Goal: Task Accomplishment & Management: Manage account settings

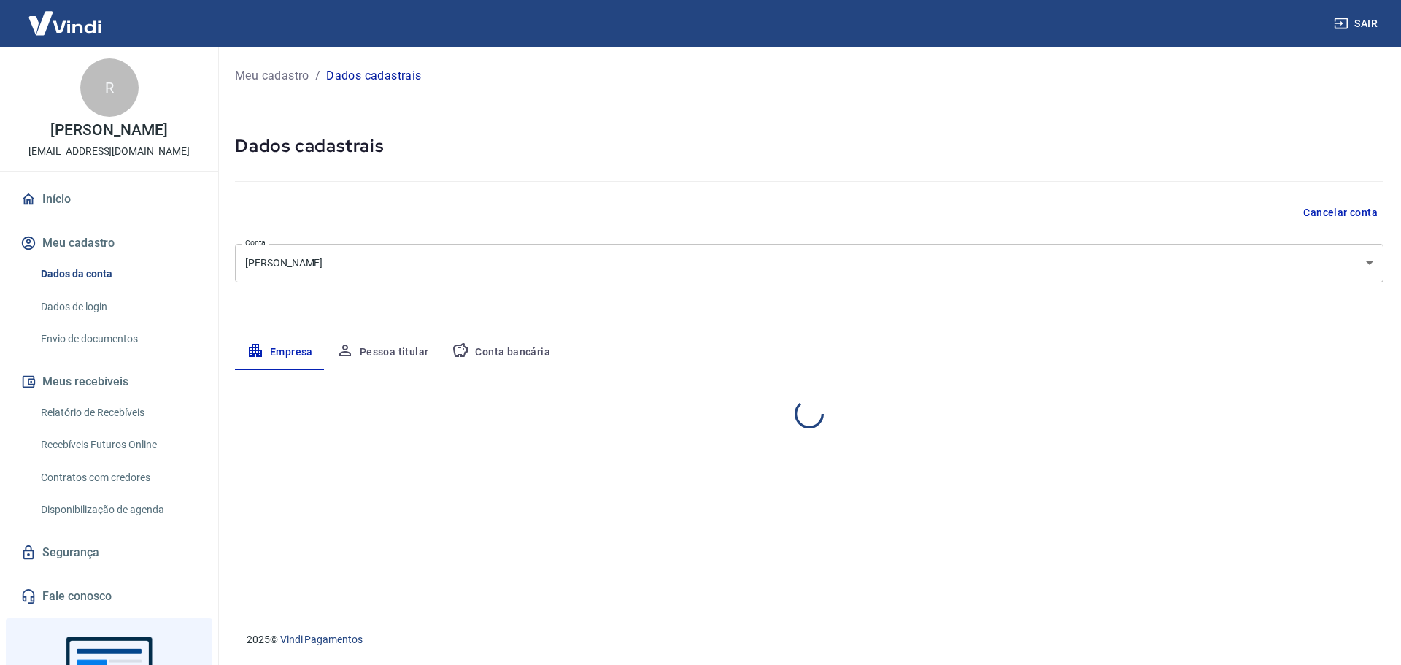
select select "SP"
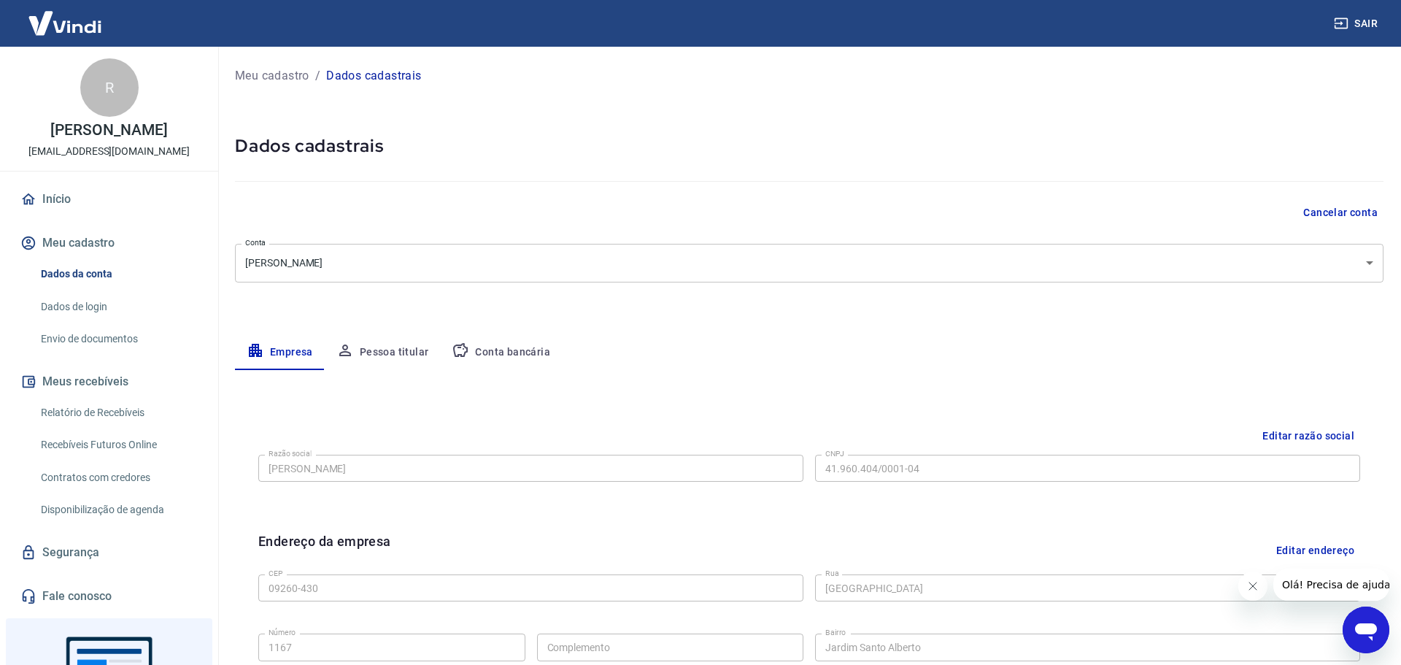
click at [1355, 260] on body "Sair R [PERSON_NAME] [EMAIL_ADDRESS][DOMAIN_NAME] Início Meu cadastro Dados da …" at bounding box center [700, 332] width 1401 height 665
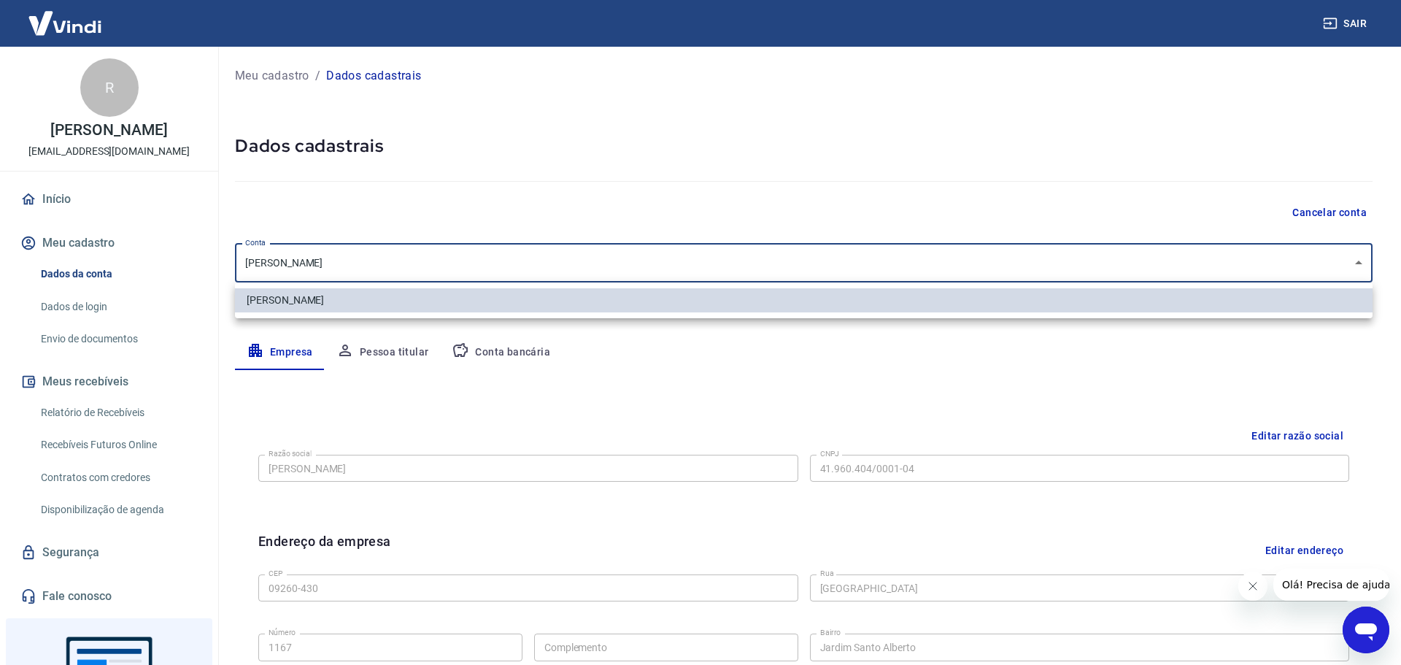
click at [1355, 260] on div at bounding box center [700, 332] width 1401 height 665
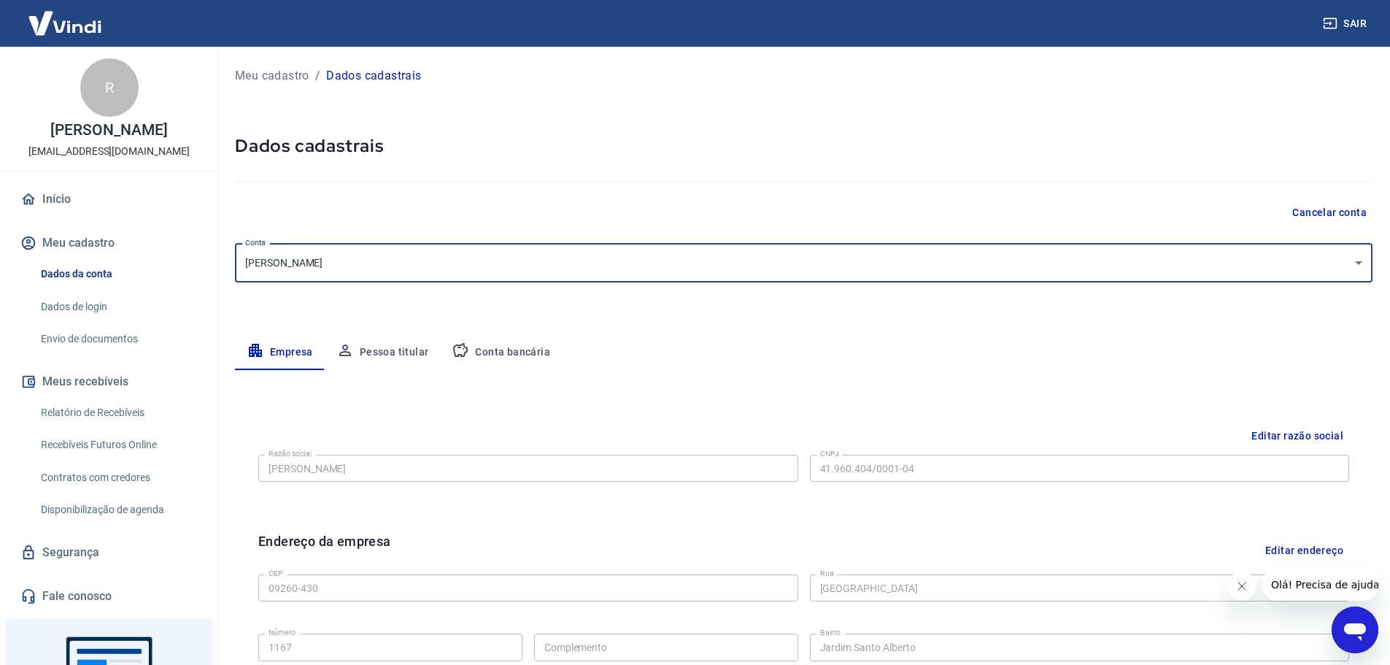
click at [554, 260] on body "Sair R [PERSON_NAME] [EMAIL_ADDRESS][DOMAIN_NAME] Início Meu cadastro Dados da …" at bounding box center [695, 332] width 1390 height 665
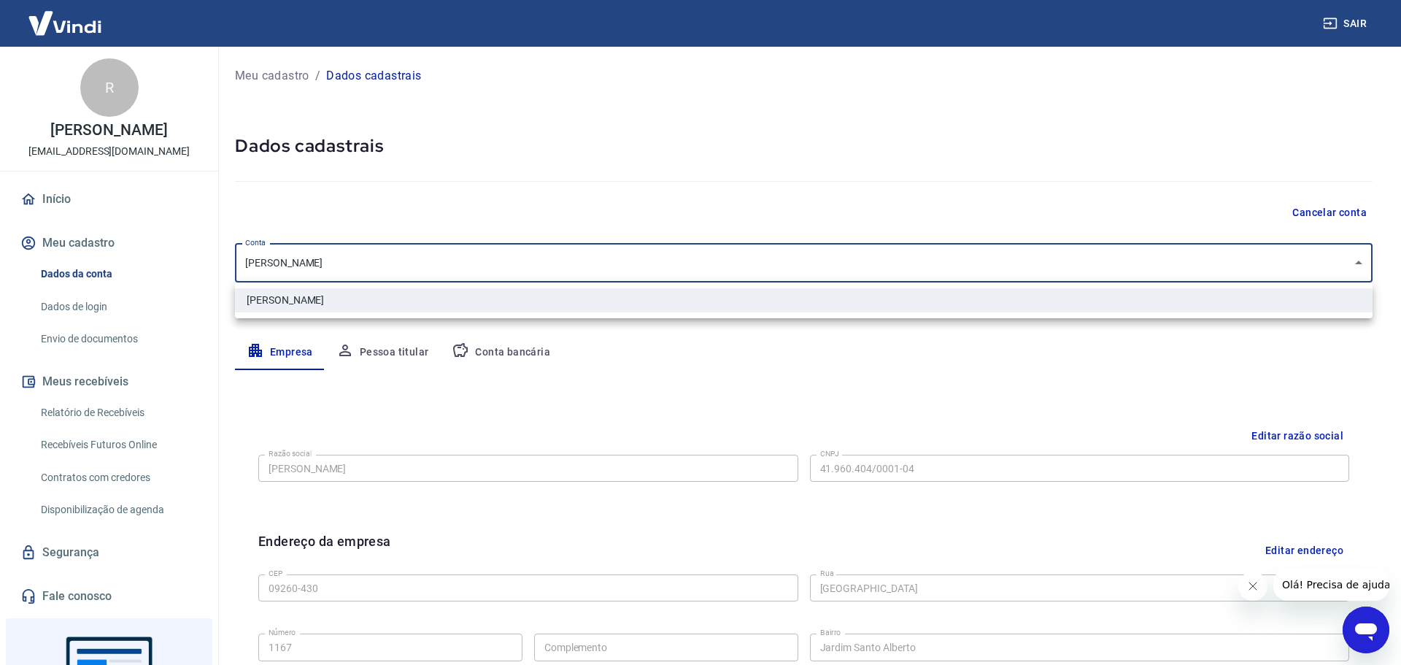
click at [515, 304] on li "[PERSON_NAME]" at bounding box center [803, 300] width 1137 height 24
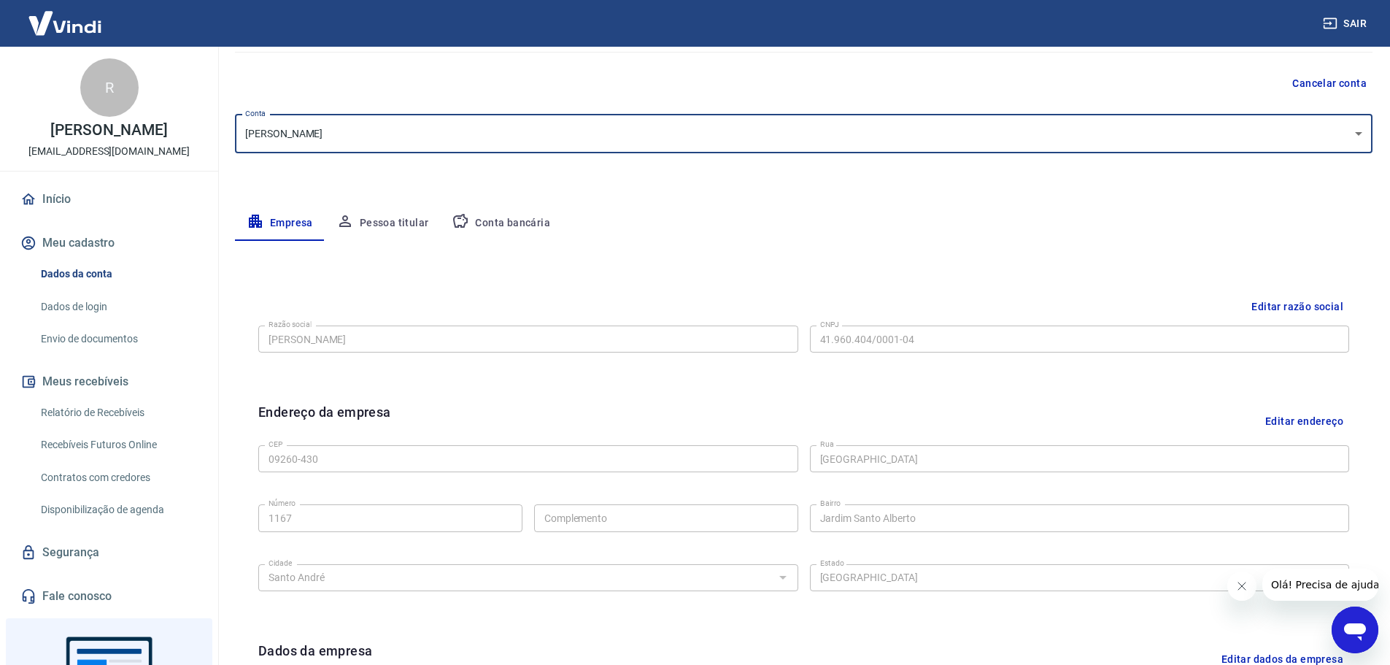
scroll to position [146, 0]
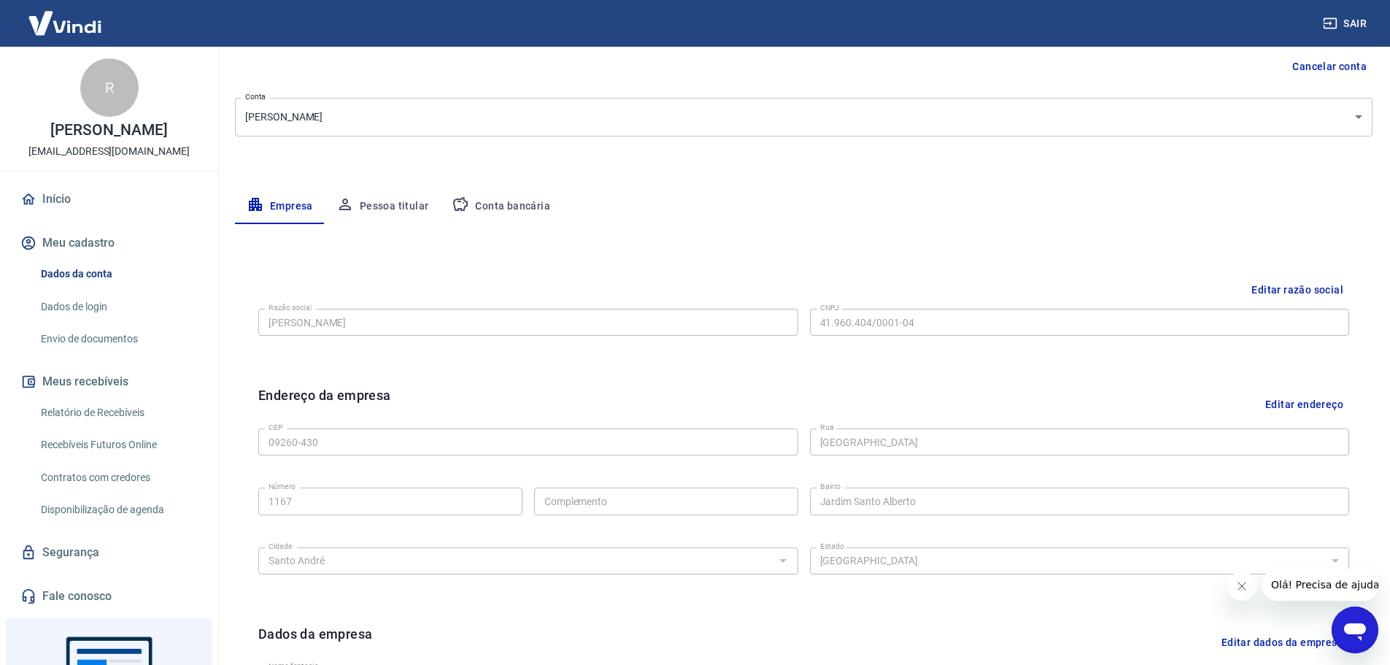
click at [1319, 282] on button "Editar razão social" at bounding box center [1297, 289] width 104 height 27
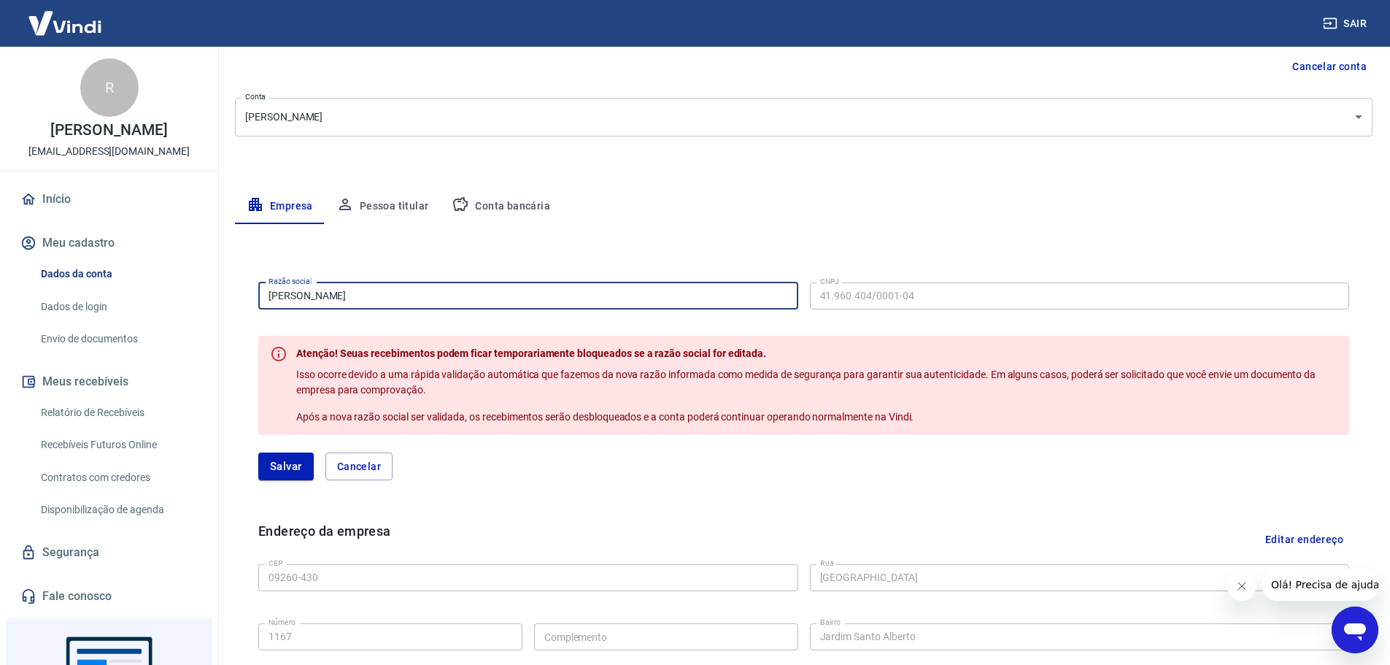
click at [371, 296] on input "[PERSON_NAME]" at bounding box center [528, 295] width 540 height 27
drag, startPoint x: 403, startPoint y: 294, endPoint x: 219, endPoint y: 290, distance: 183.9
click at [219, 290] on div "Meu cadastro / Dados cadastrais Dados cadastrais Cancelar conta Conta BRENDA DA…" at bounding box center [803, 440] width 1172 height 1078
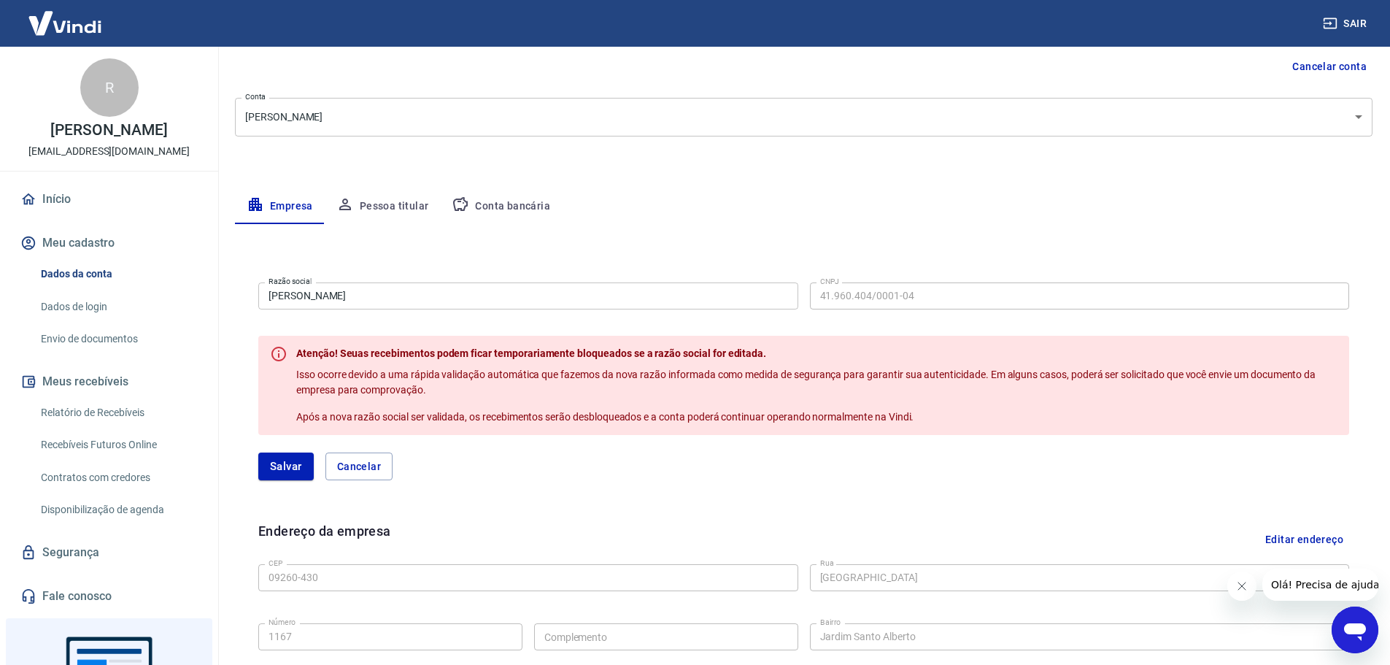
click at [420, 300] on input "[PERSON_NAME]" at bounding box center [528, 295] width 540 height 27
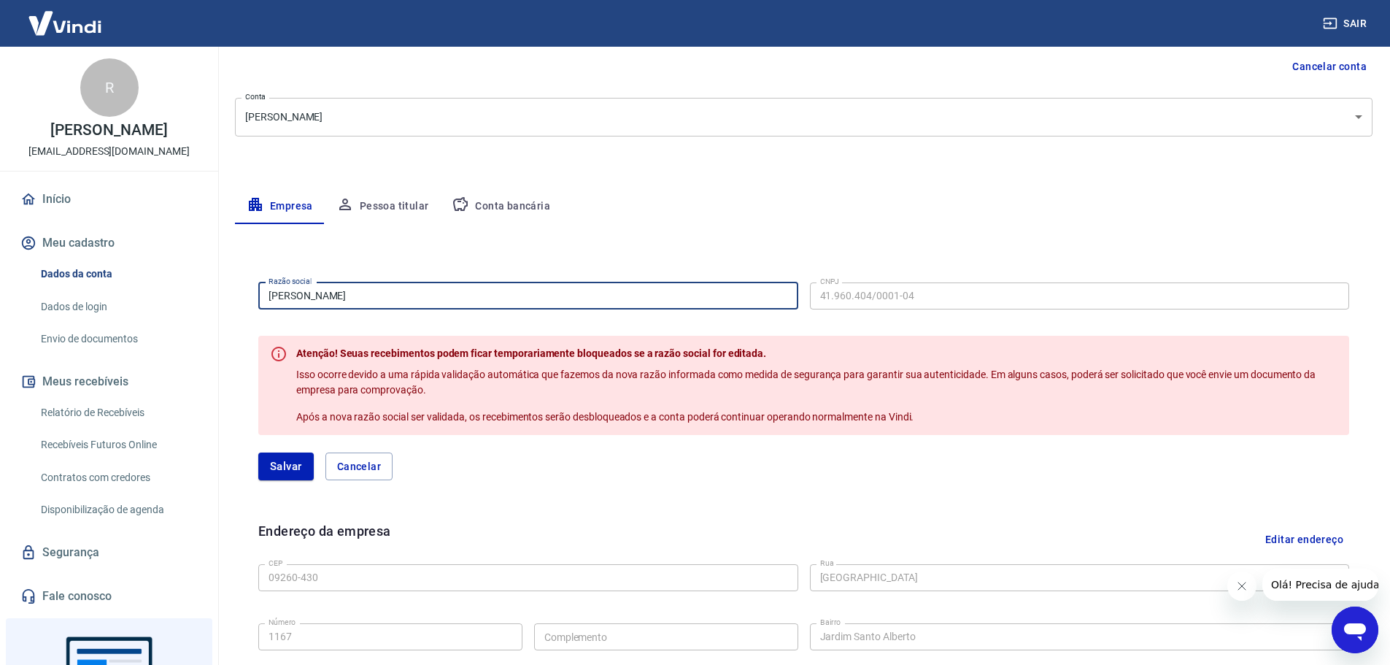
click at [420, 300] on input "[PERSON_NAME]" at bounding box center [528, 295] width 540 height 27
paste input "MUNDRONE TECNOLOGIA LTDA"
type input "MUNDRONE TECNOLOGIA LTDA"
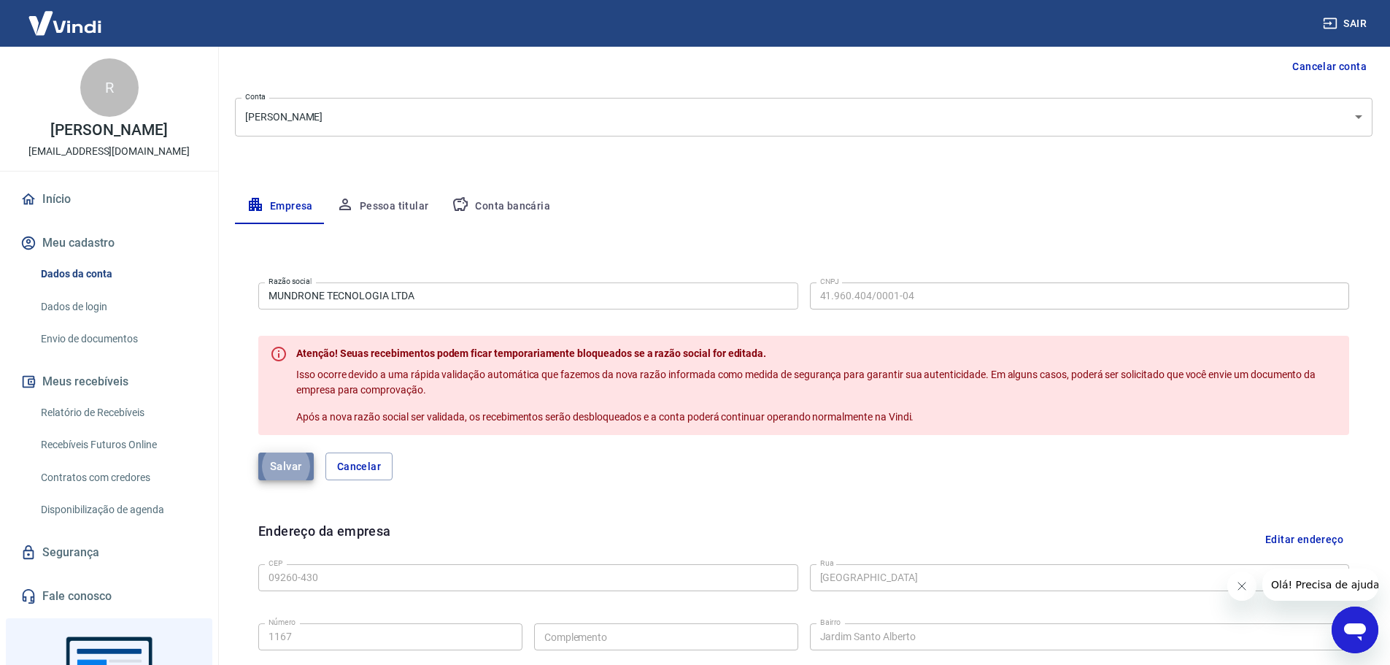
click at [289, 463] on button "Salvar" at bounding box center [285, 466] width 55 height 28
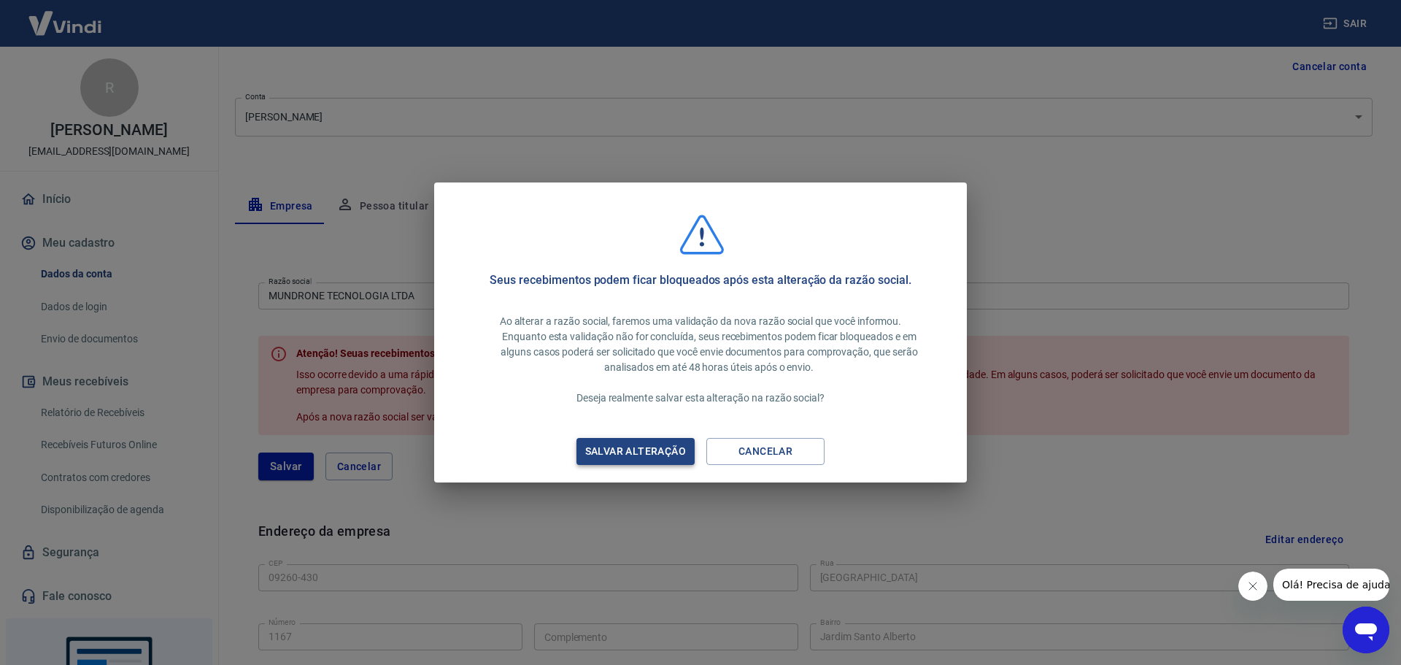
click at [639, 454] on div "Salvar alteração" at bounding box center [636, 451] width 136 height 18
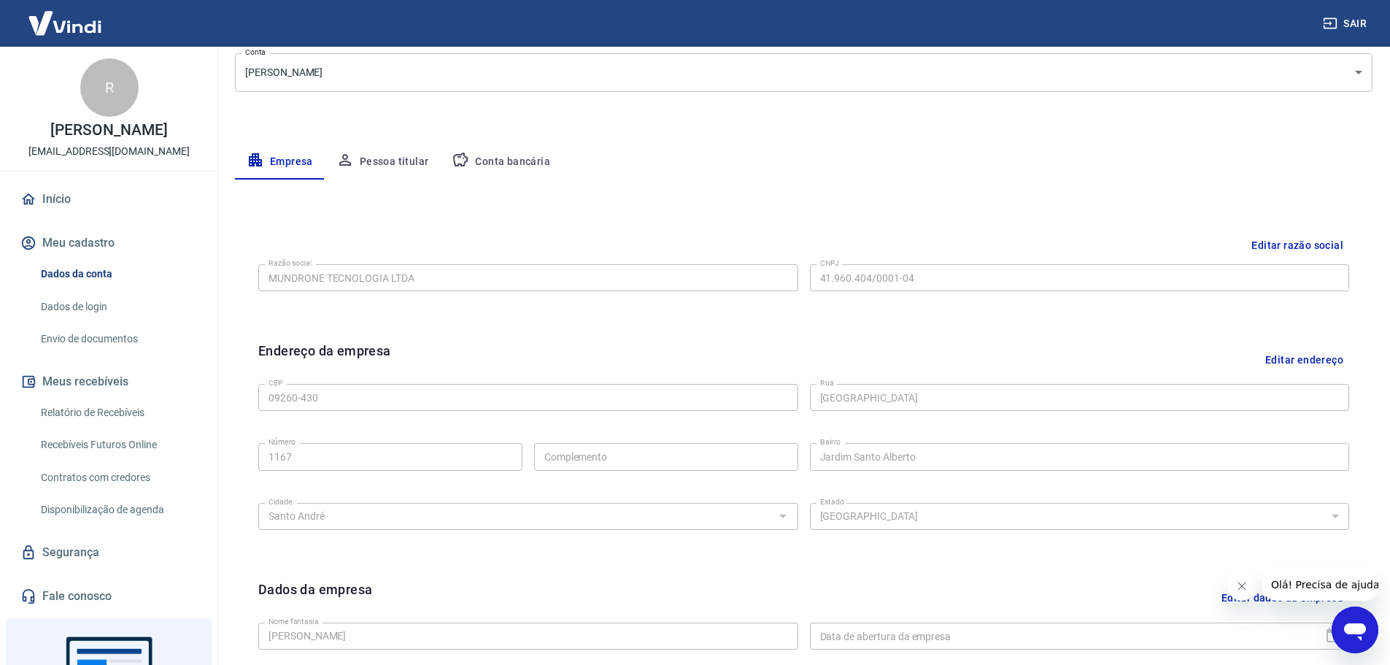
scroll to position [365, 0]
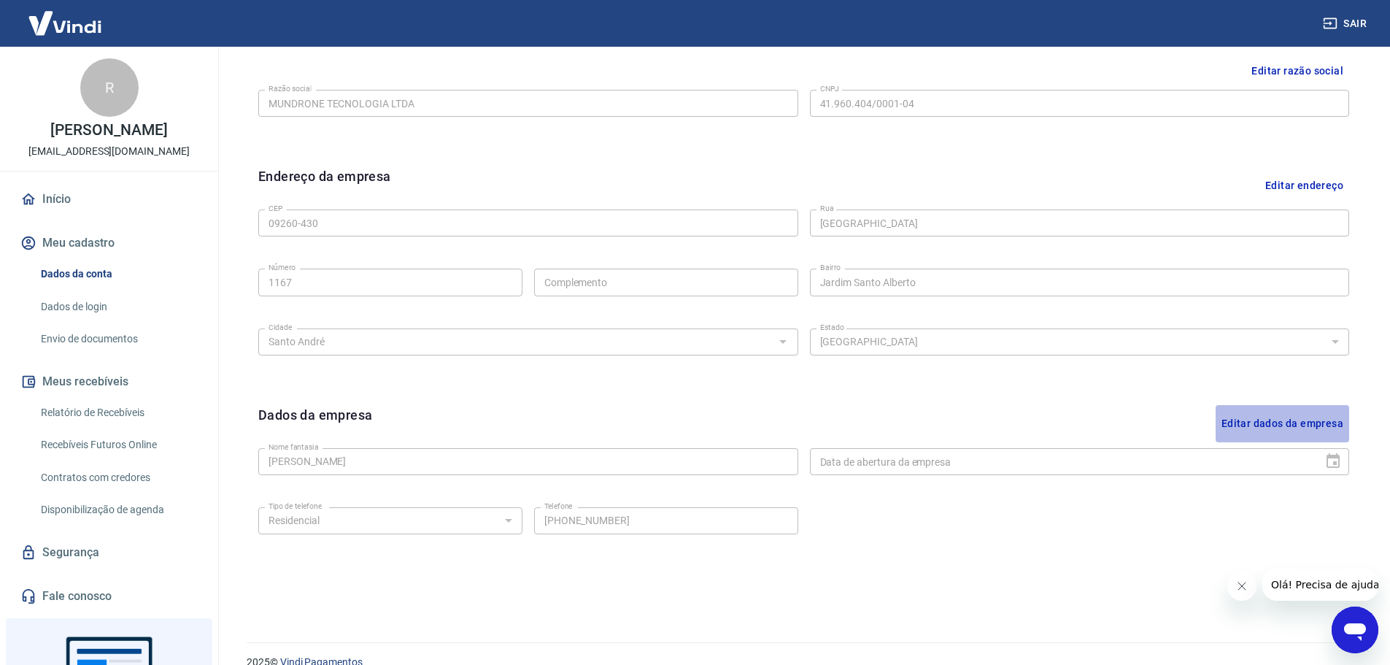
click at [1292, 426] on button "Editar dados da empresa" at bounding box center [1282, 423] width 134 height 37
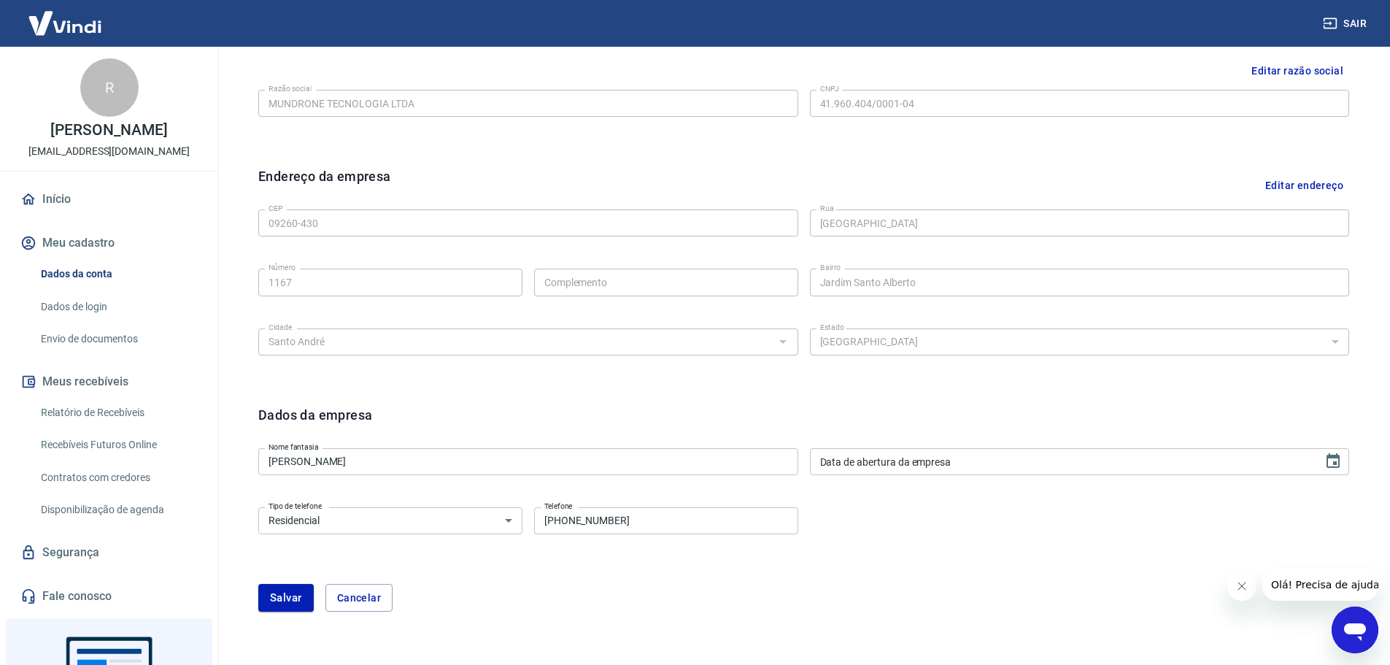
click at [384, 457] on input "[PERSON_NAME]" at bounding box center [528, 461] width 540 height 27
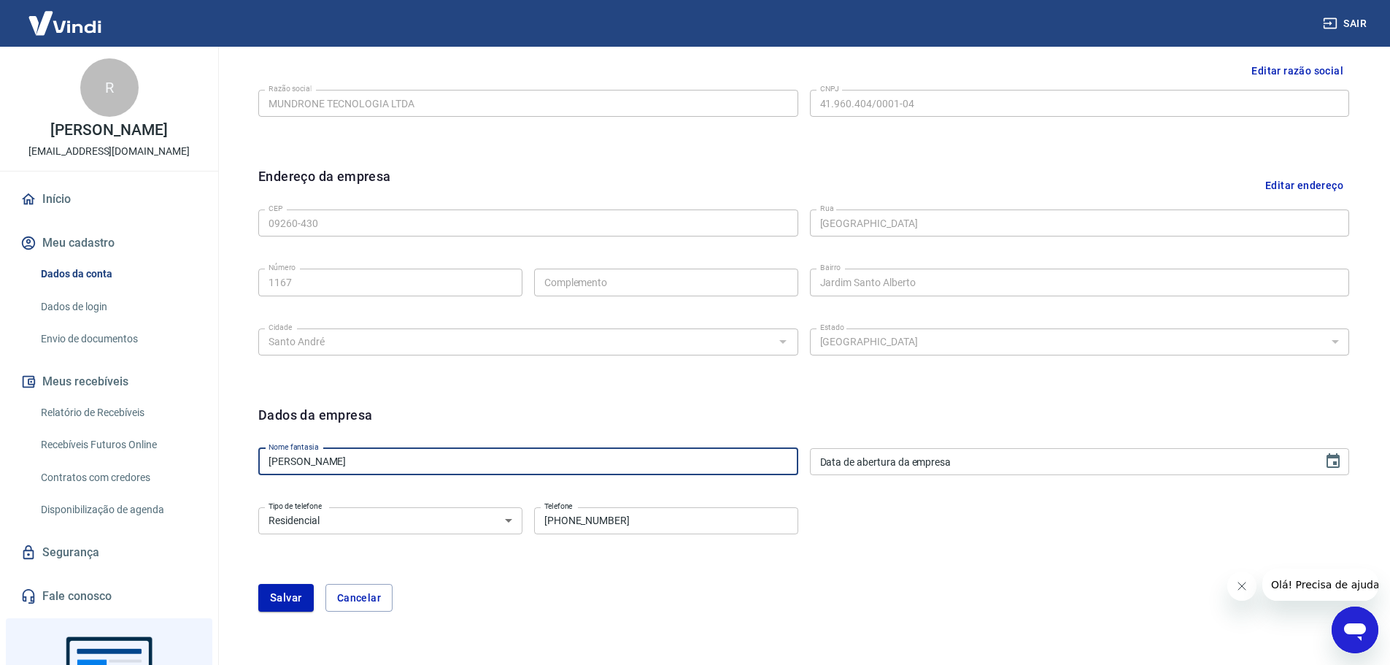
click at [384, 457] on input "[PERSON_NAME]" at bounding box center [528, 461] width 540 height 27
paste input "BR. IMPORTADOS"
type input "BR. IMPORTADOS"
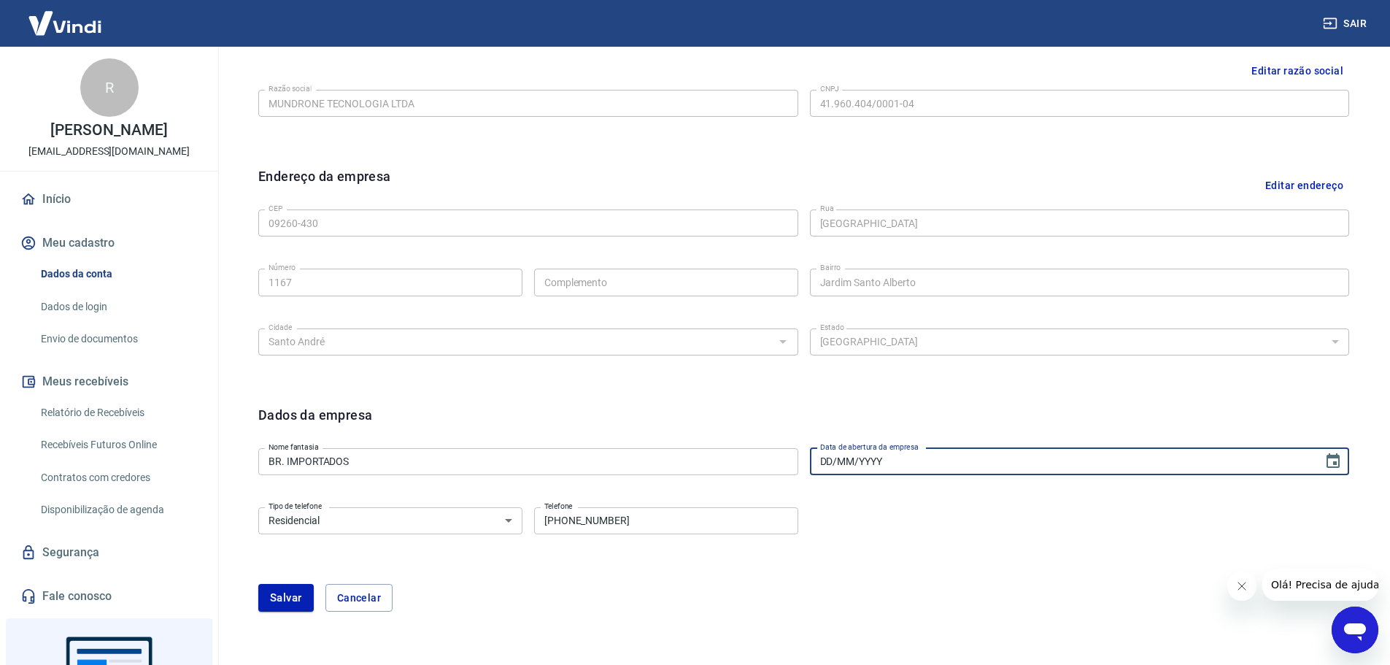
click at [945, 448] on input "DD/MM/YYYY" at bounding box center [1061, 461] width 503 height 27
type input "[DATE]"
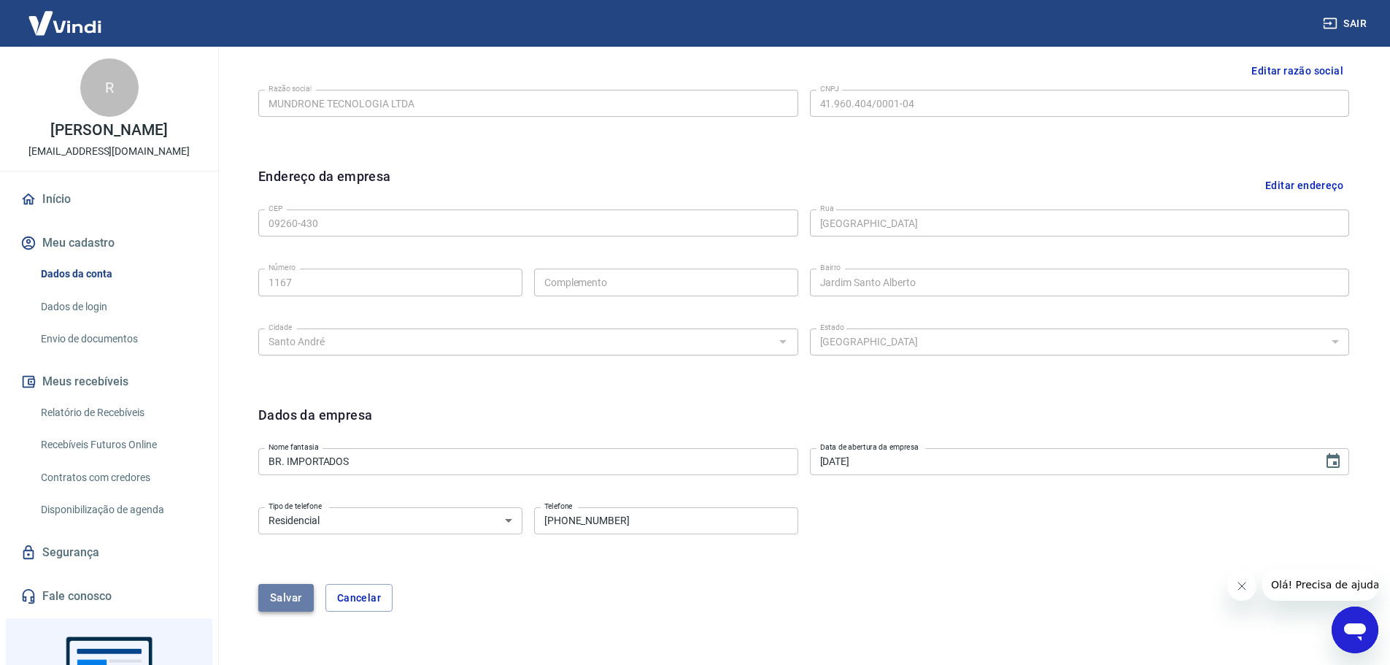
click at [291, 595] on button "Salvar" at bounding box center [285, 598] width 55 height 28
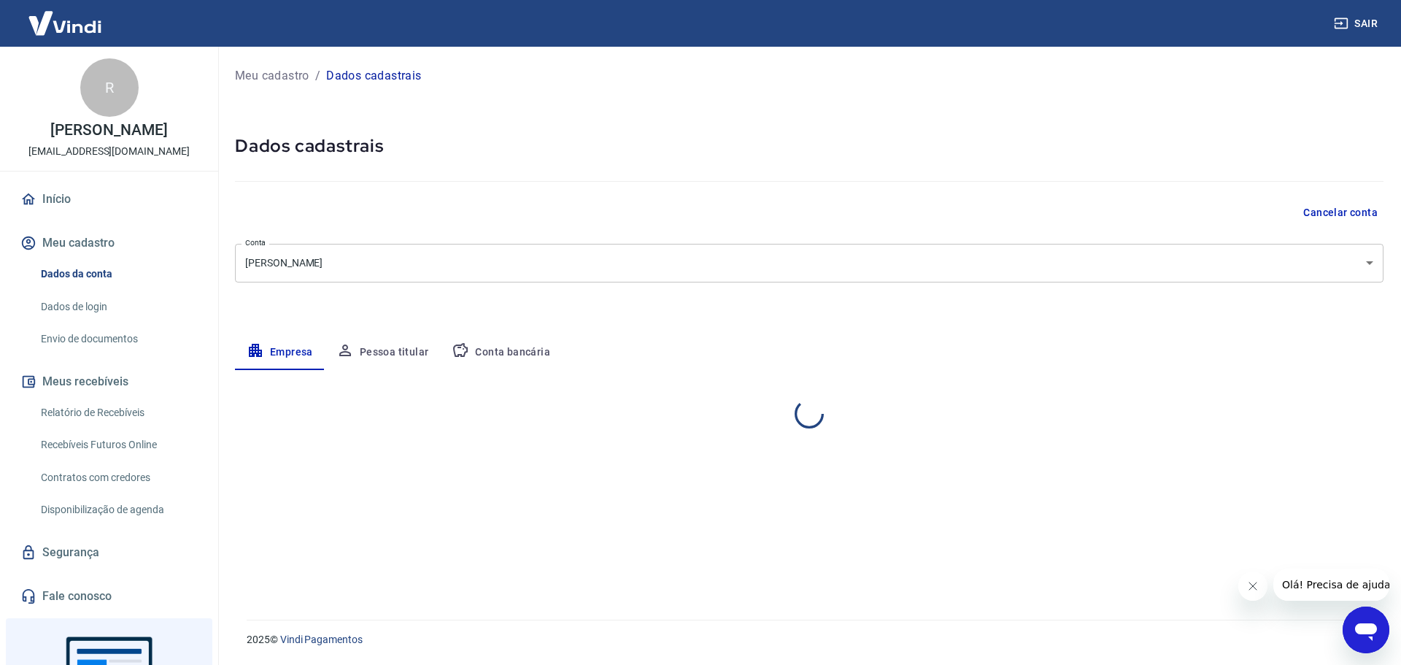
select select "SP"
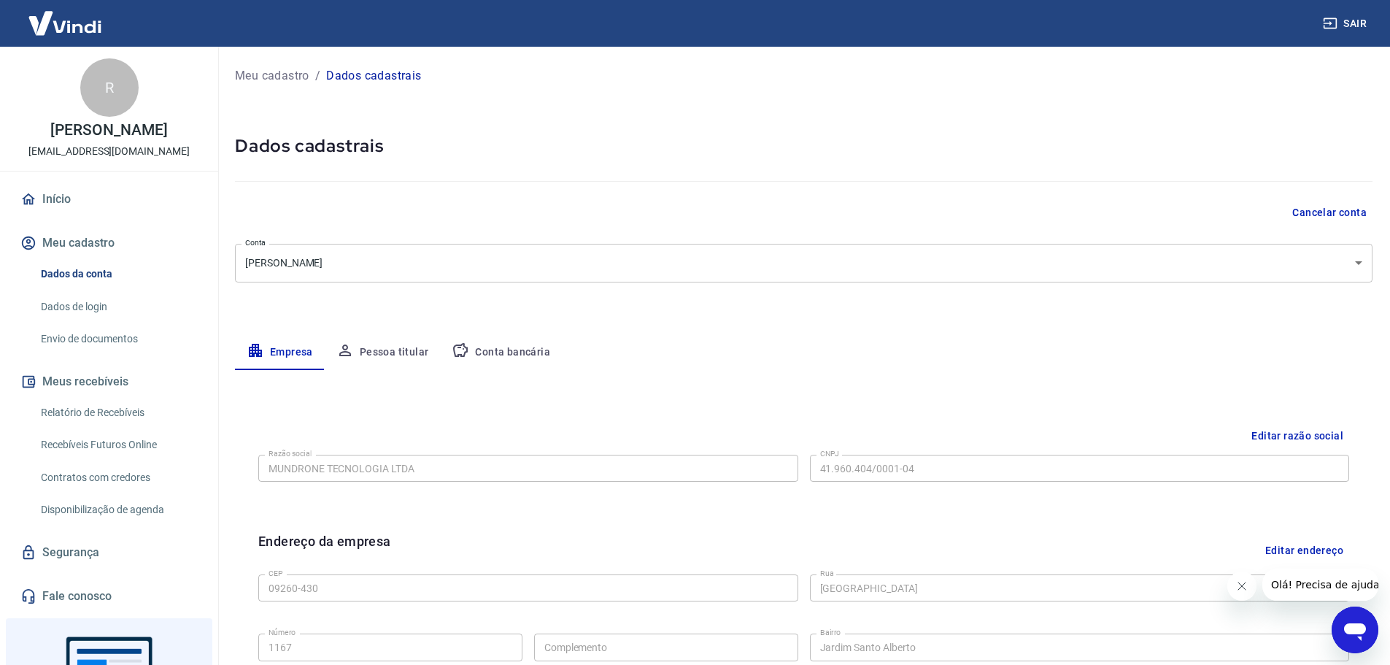
click at [495, 269] on body "Sair R [PERSON_NAME] [EMAIL_ADDRESS][DOMAIN_NAME] Início Meu cadastro Dados da …" at bounding box center [695, 332] width 1390 height 665
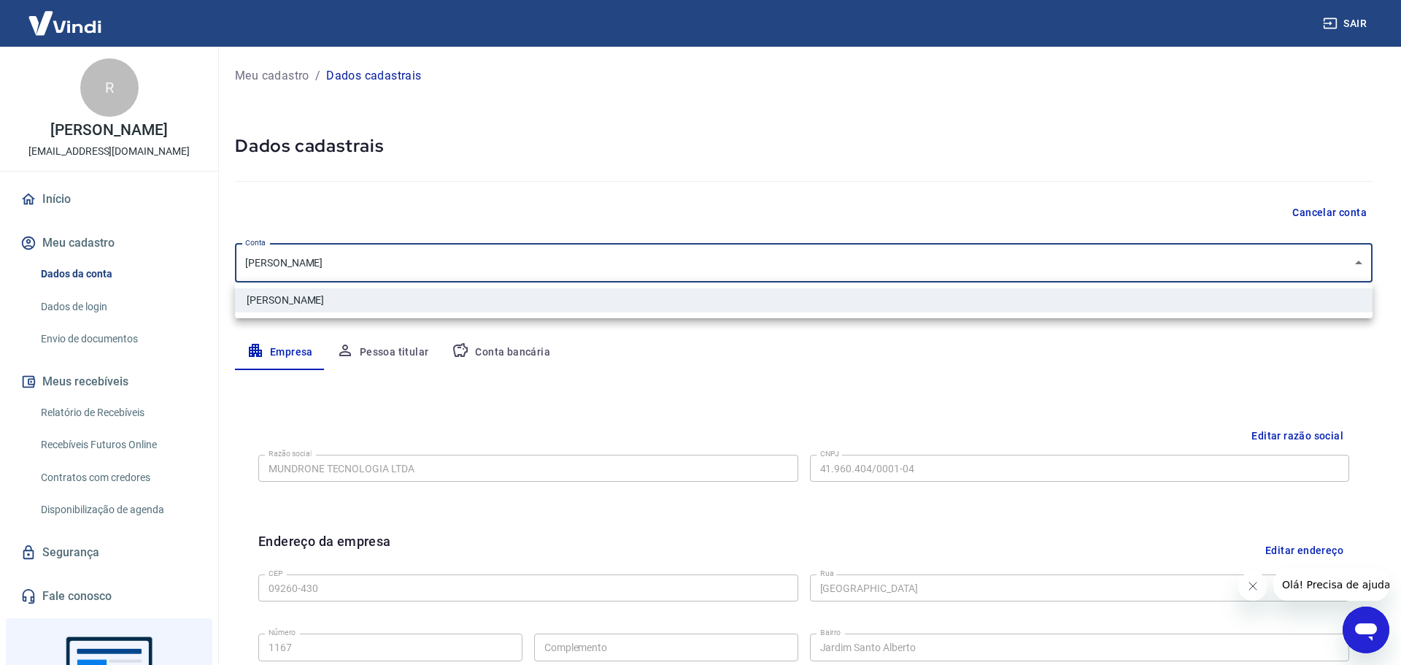
click at [491, 269] on div at bounding box center [700, 332] width 1401 height 665
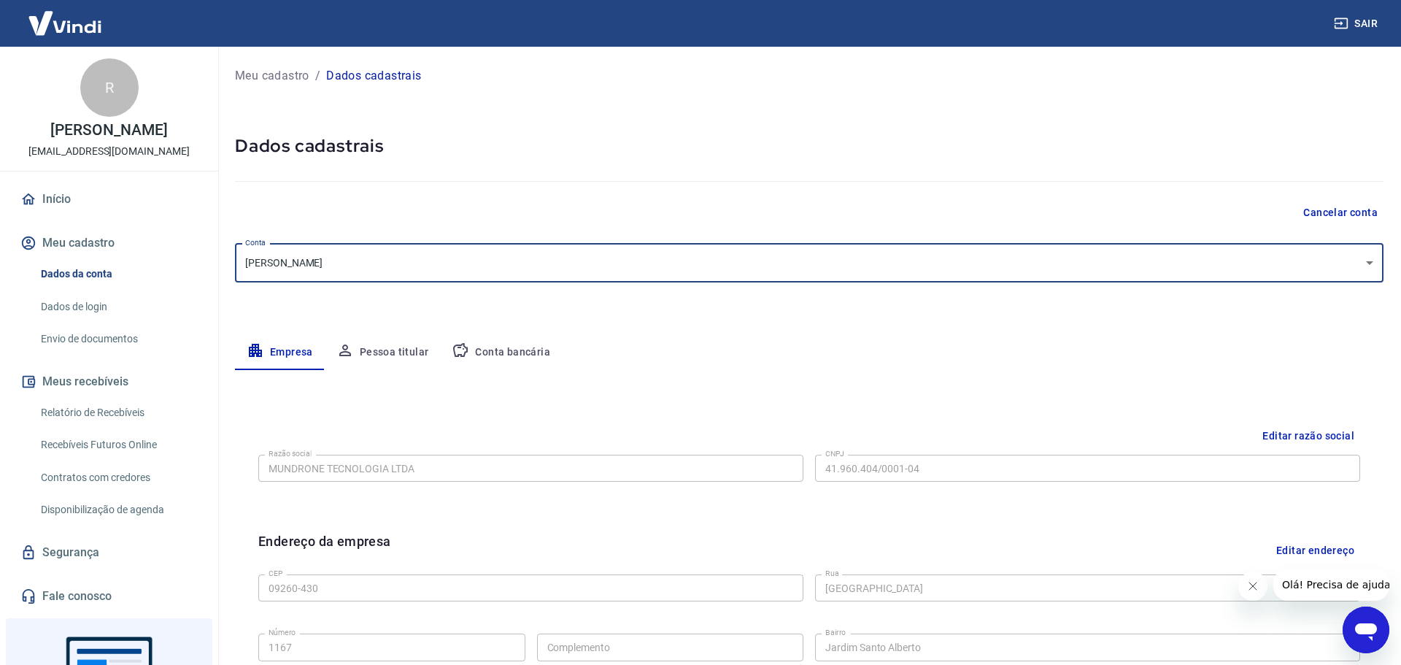
click at [376, 278] on body "Sair R [PERSON_NAME] [EMAIL_ADDRESS][DOMAIN_NAME] Início Meu cadastro Dados da …" at bounding box center [700, 332] width 1401 height 665
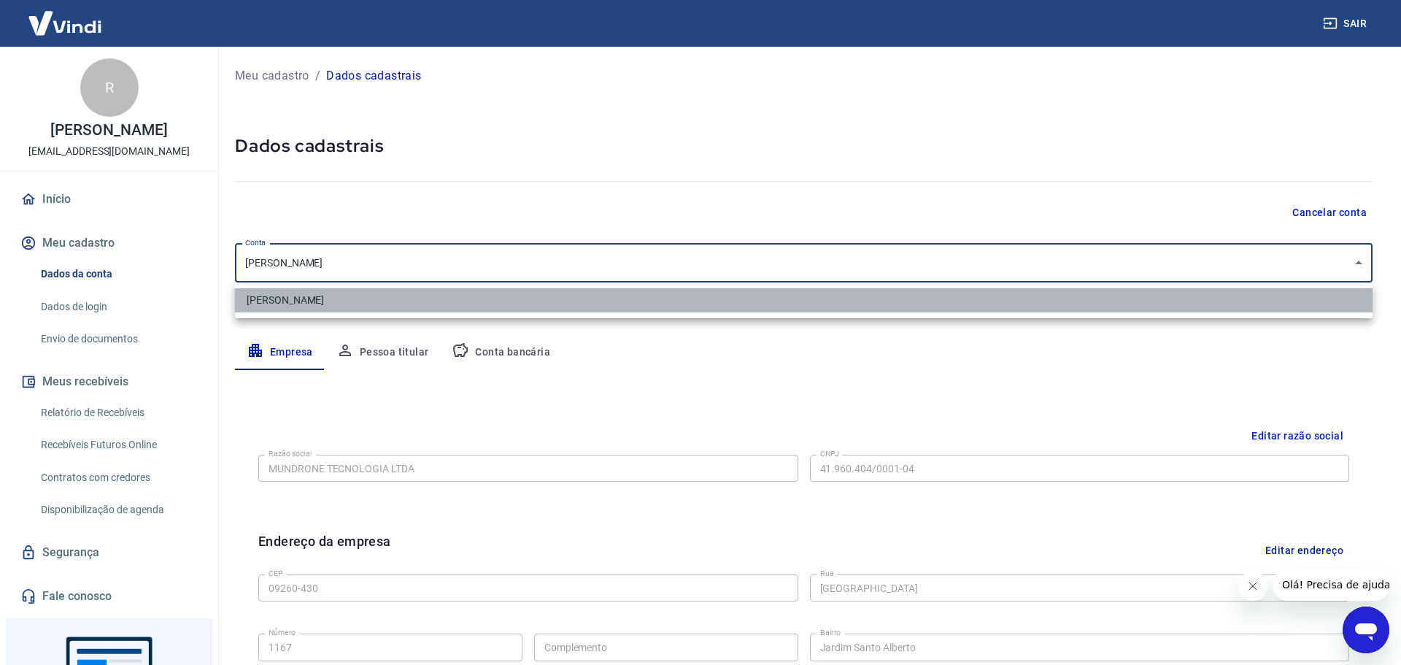
click at [361, 306] on li "[PERSON_NAME]" at bounding box center [803, 300] width 1137 height 24
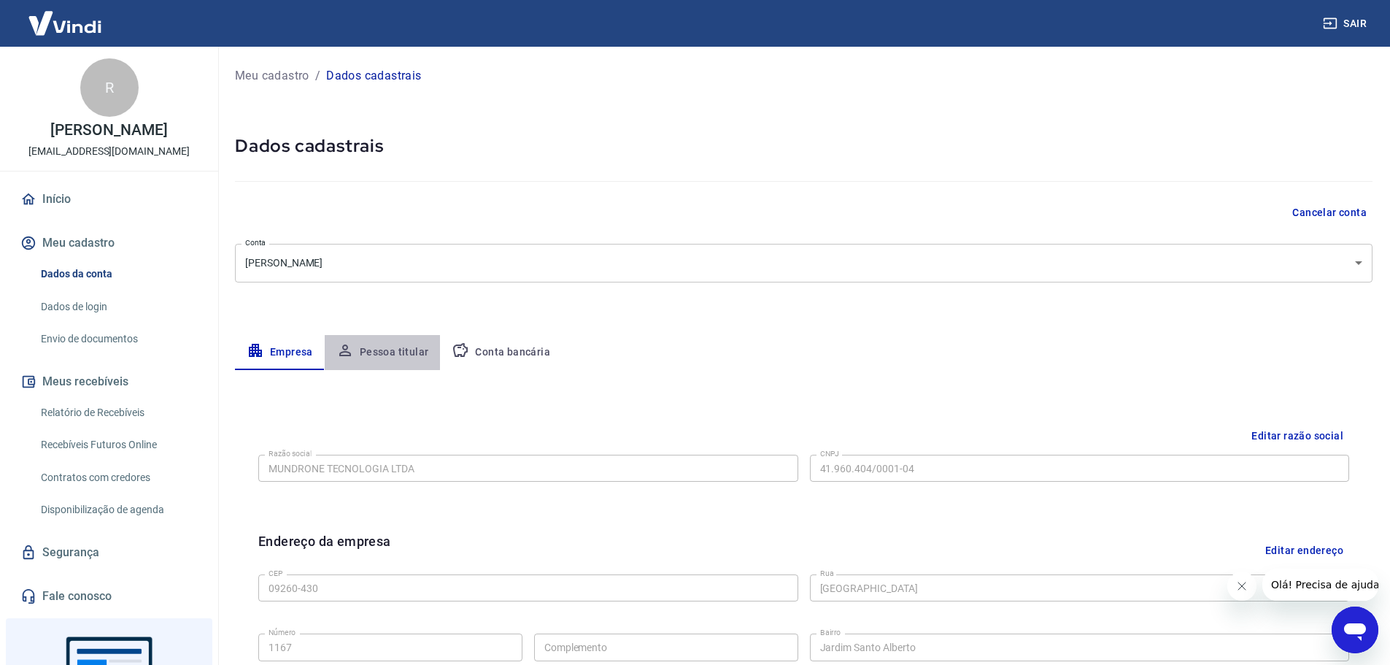
click at [397, 349] on button "Pessoa titular" at bounding box center [383, 352] width 116 height 35
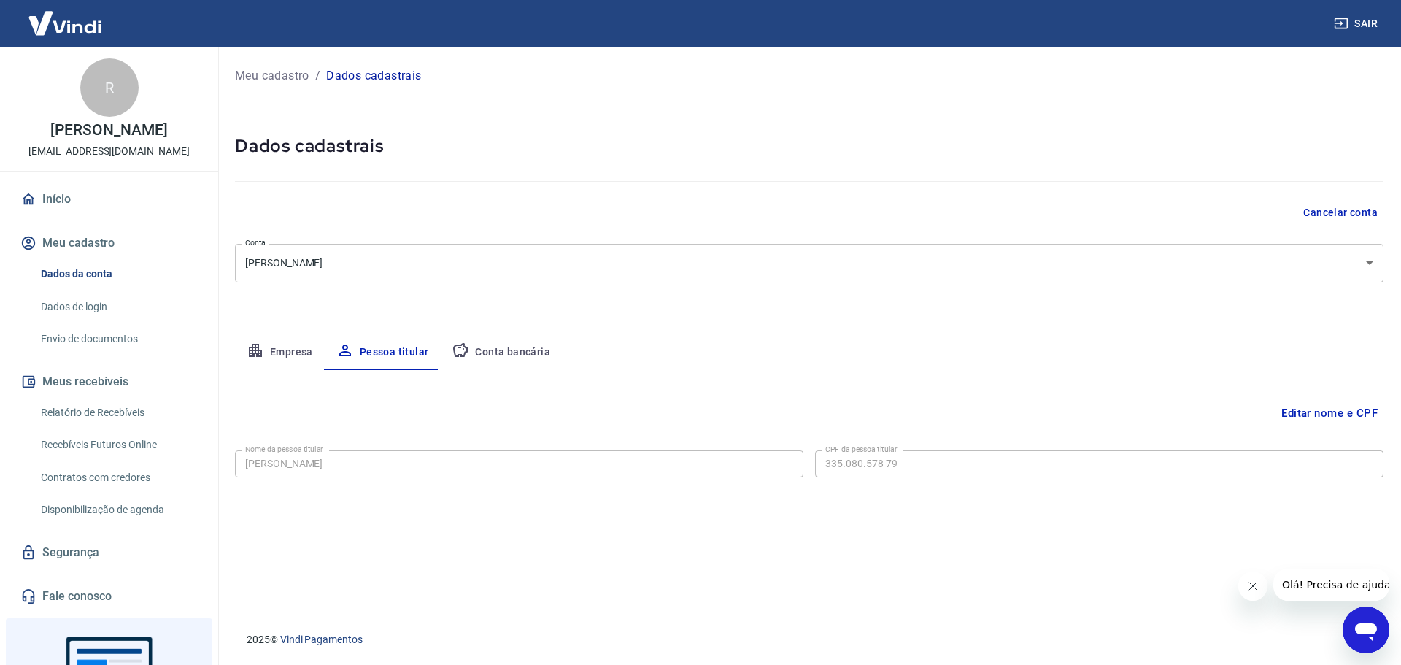
click at [1335, 417] on button "Editar nome e CPF" at bounding box center [1329, 413] width 108 height 28
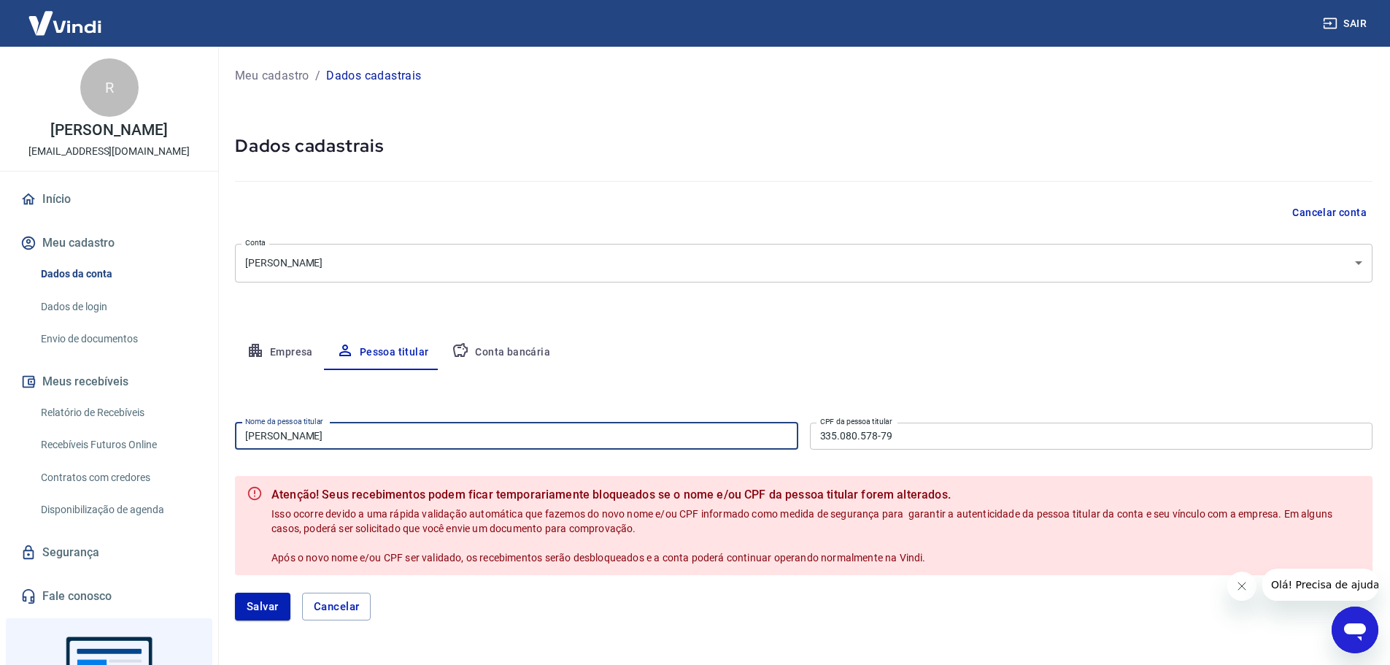
drag, startPoint x: 314, startPoint y: 435, endPoint x: 207, endPoint y: 435, distance: 106.5
click at [207, 435] on div "Sair R [PERSON_NAME] [EMAIL_ADDRESS][DOMAIN_NAME] Início Meu cadastro Dados da …" at bounding box center [695, 332] width 1390 height 665
type input "[PERSON_NAME]"
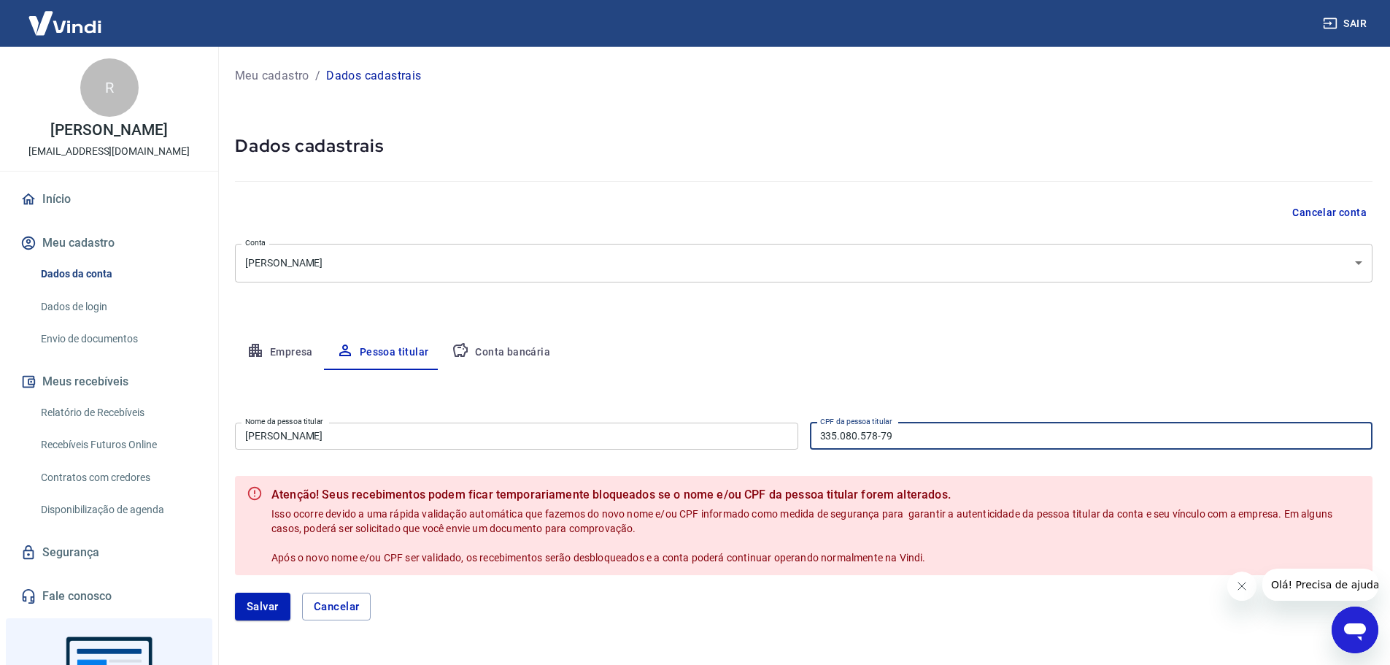
click at [837, 436] on input "335.080.578-79" at bounding box center [1091, 435] width 563 height 27
type input "7"
type input "409.199.128-93"
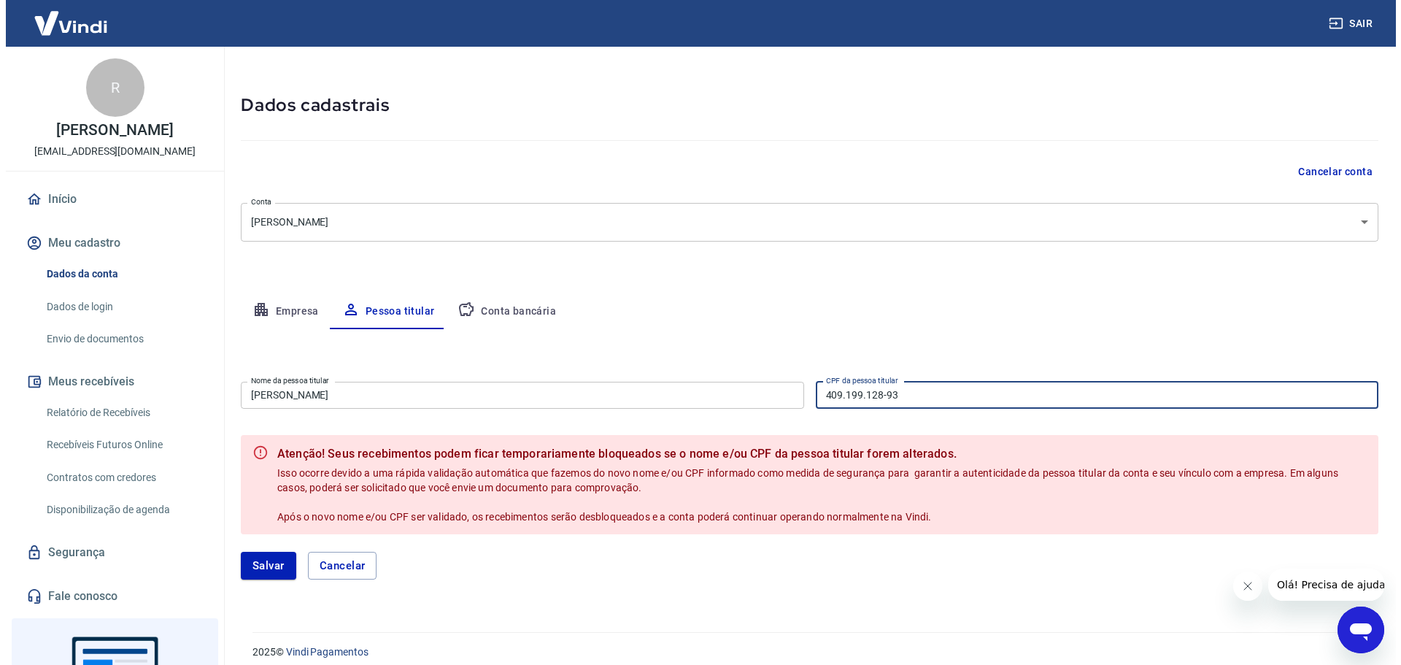
scroll to position [53, 0]
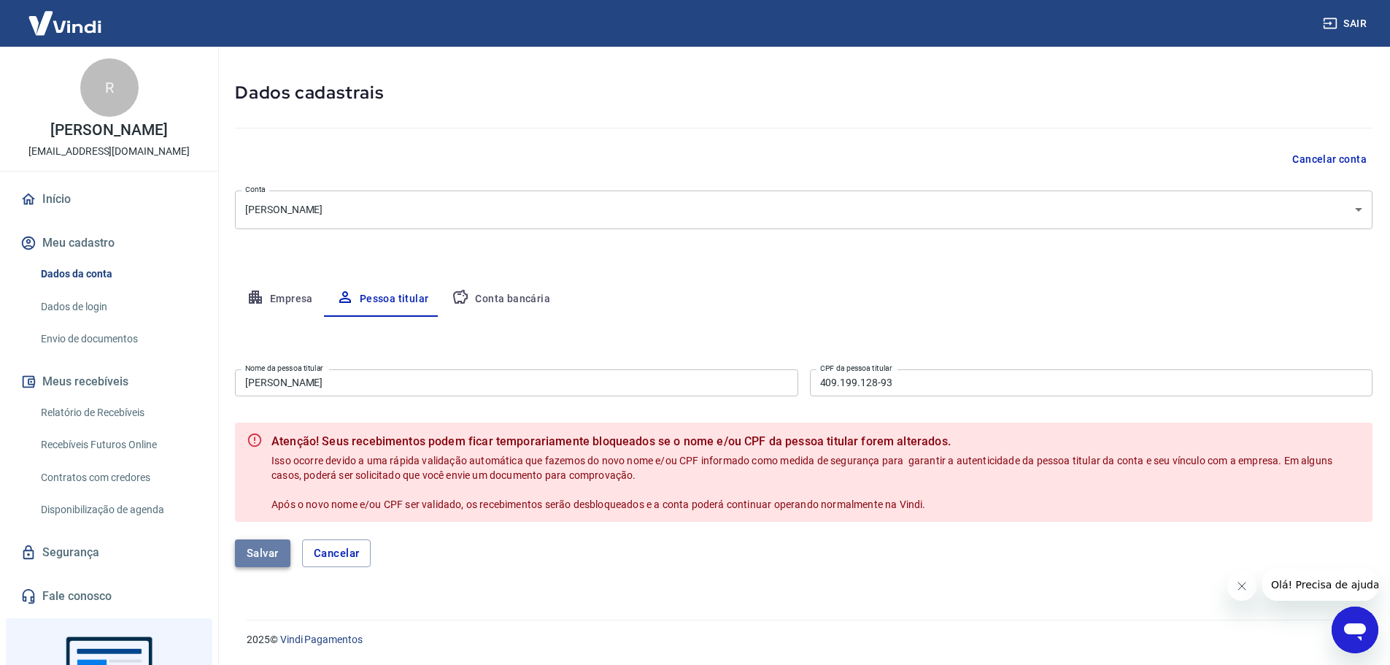
click at [271, 554] on button "Salvar" at bounding box center [262, 553] width 55 height 28
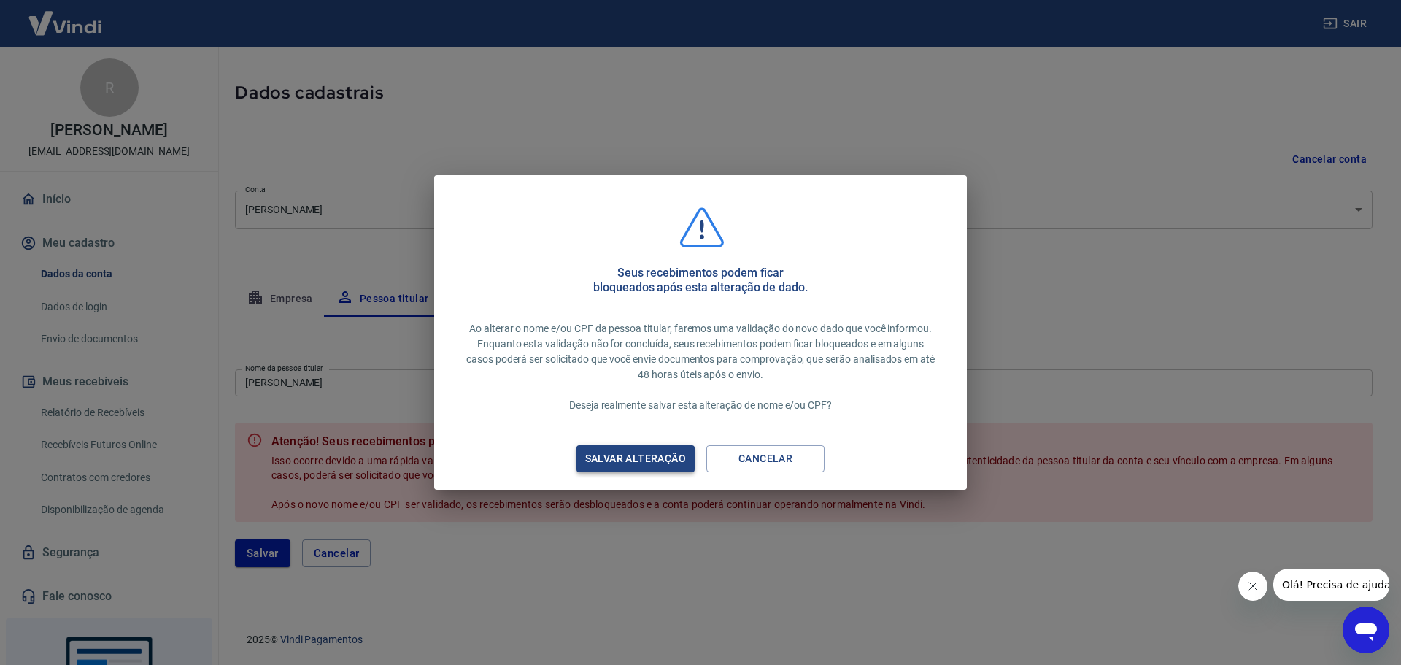
click at [619, 452] on div "Salvar alteração" at bounding box center [636, 458] width 136 height 18
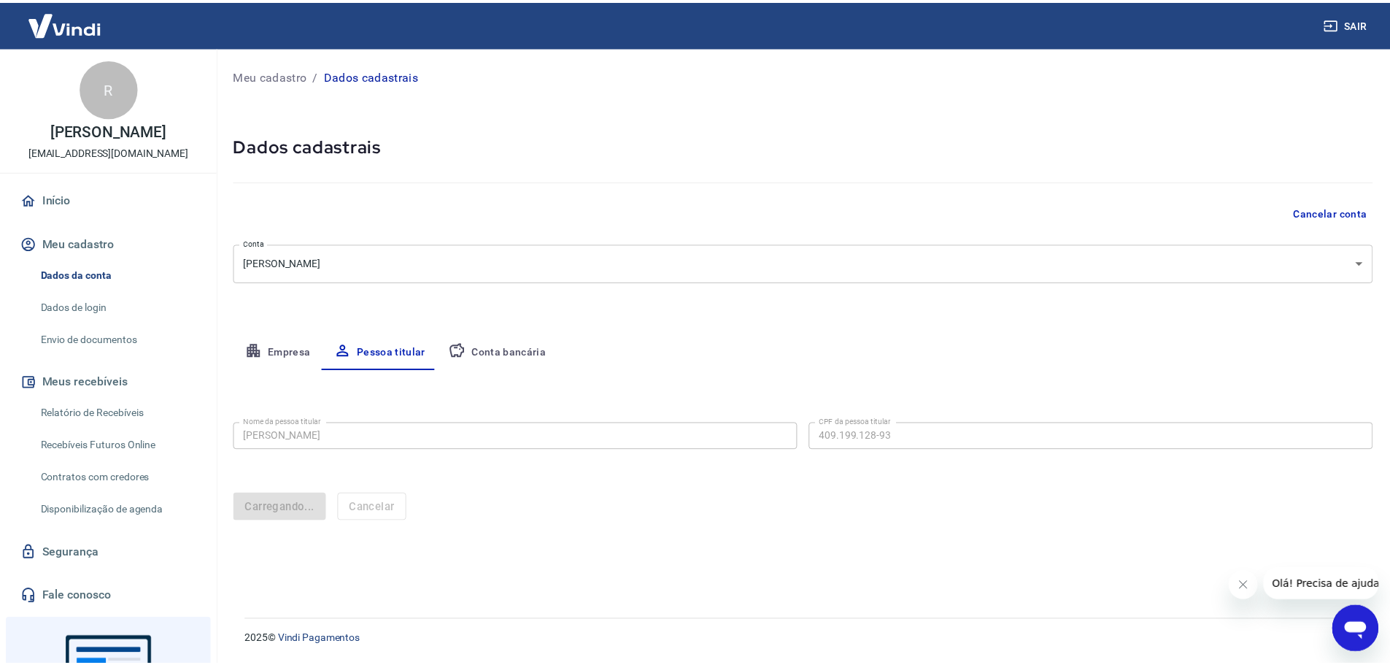
scroll to position [0, 0]
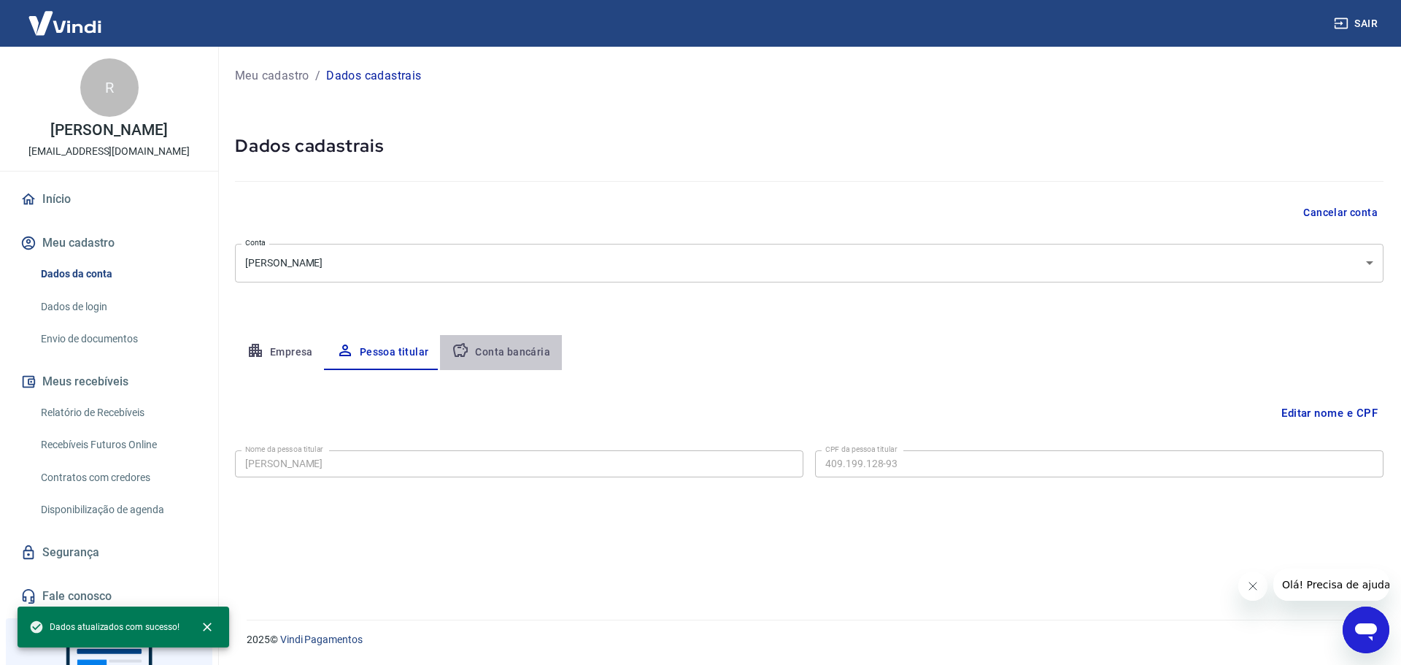
click at [519, 350] on button "Conta bancária" at bounding box center [501, 352] width 122 height 35
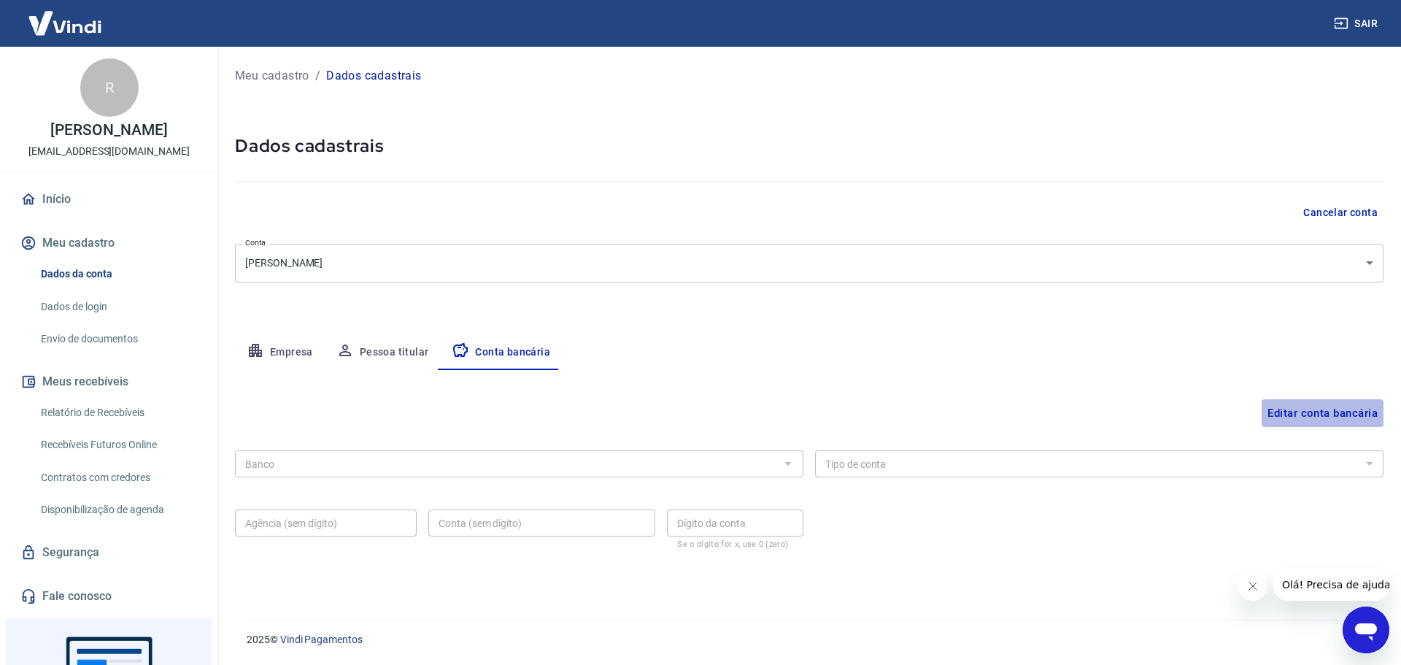
click at [1320, 409] on button "Editar conta bancária" at bounding box center [1322, 413] width 122 height 28
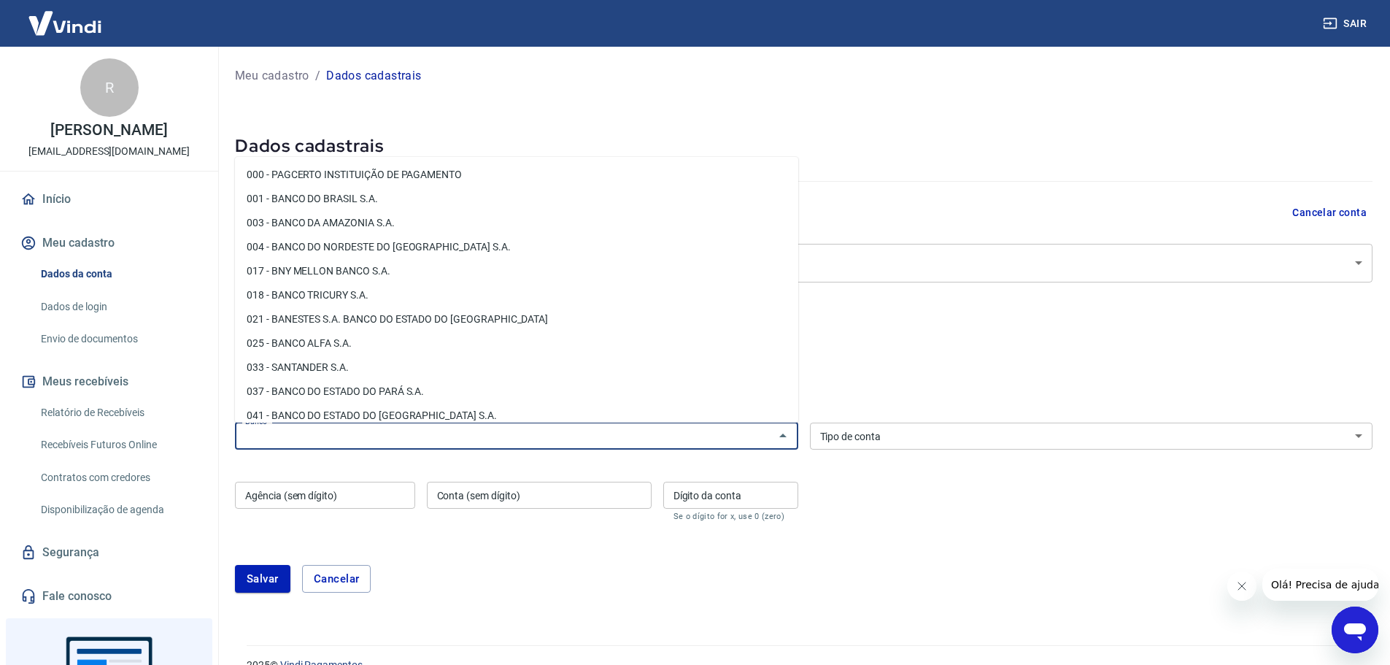
click at [748, 436] on input "Banco" at bounding box center [504, 436] width 530 height 18
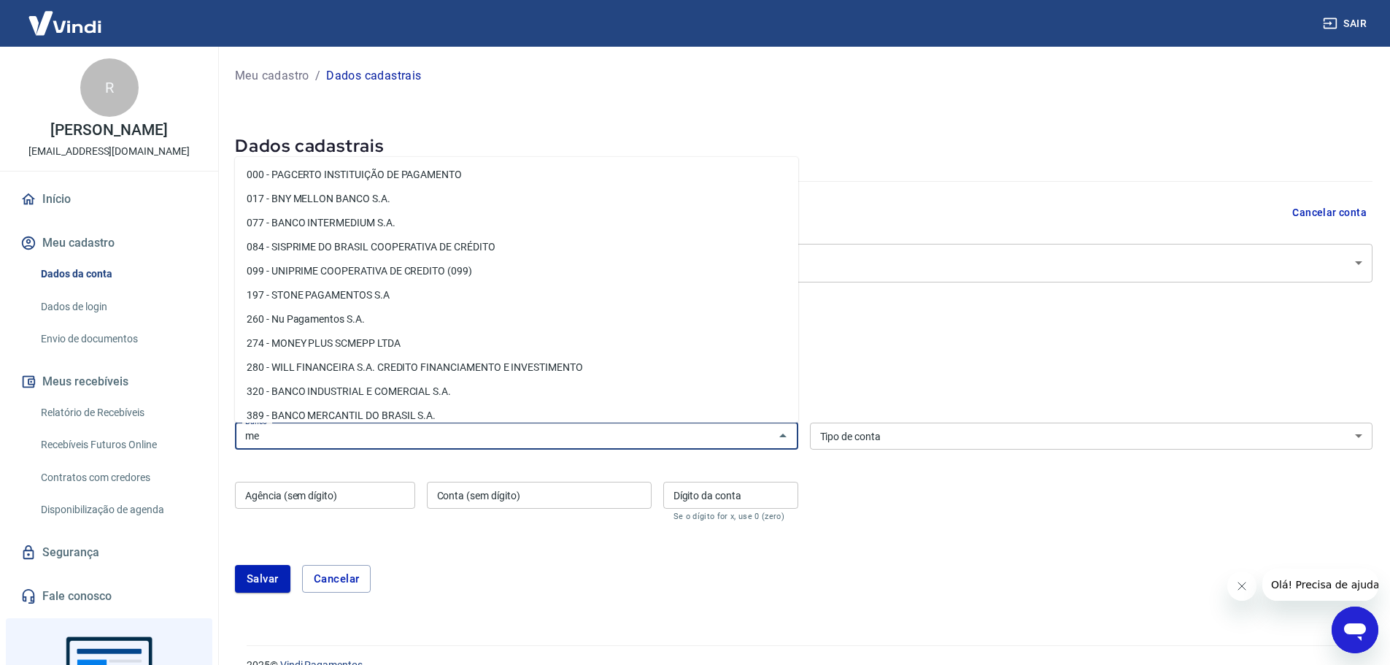
type input "m"
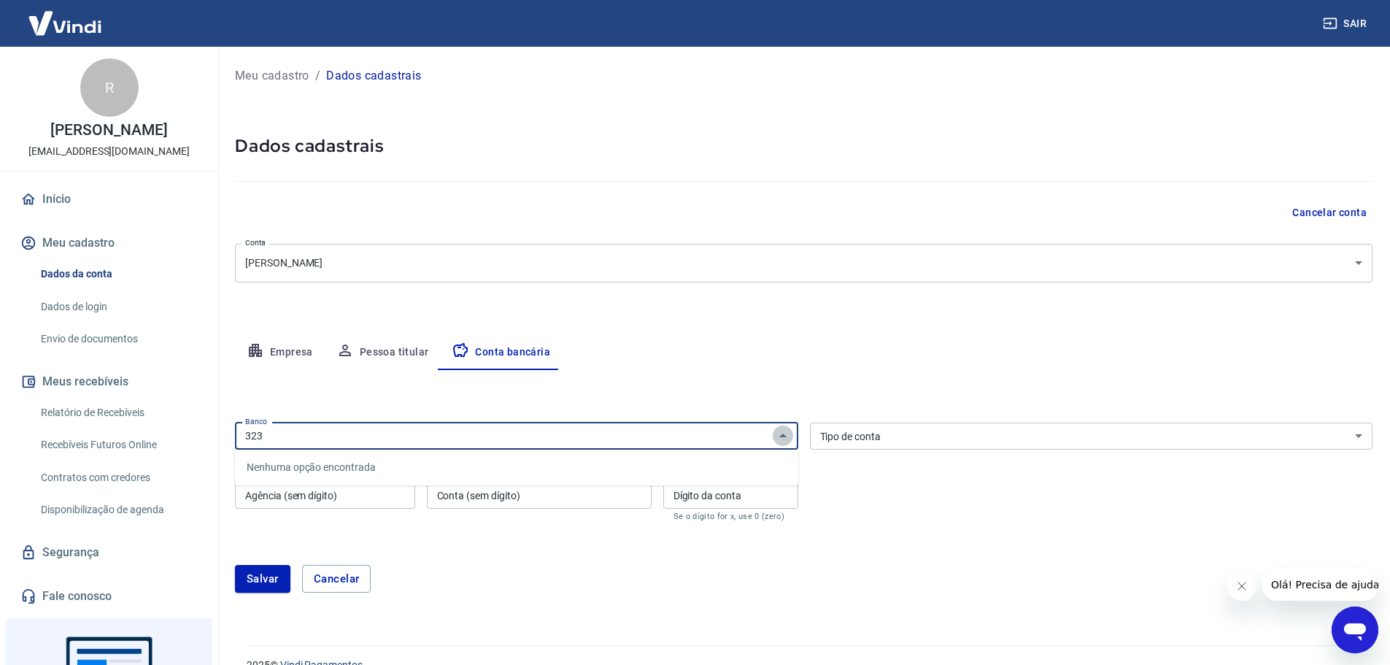
click at [781, 433] on icon "Fechar" at bounding box center [783, 436] width 18 height 18
click at [787, 438] on icon "Abrir" at bounding box center [783, 436] width 18 height 18
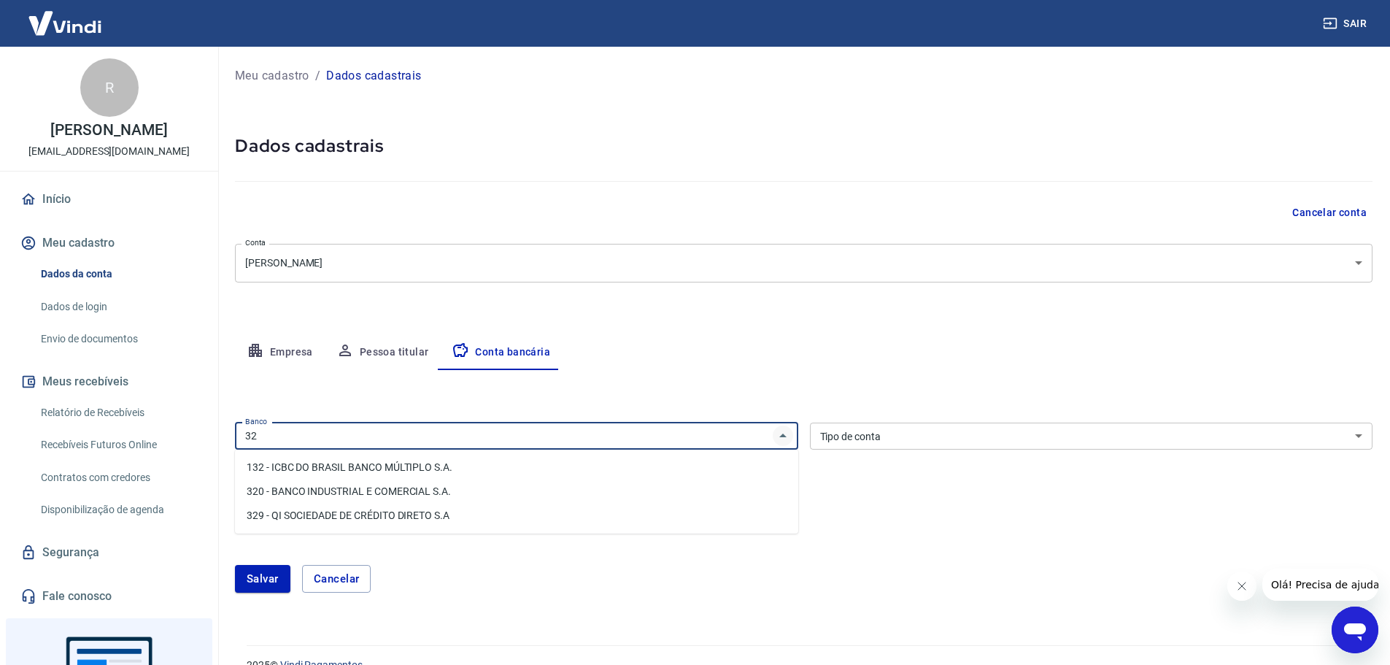
type input "3"
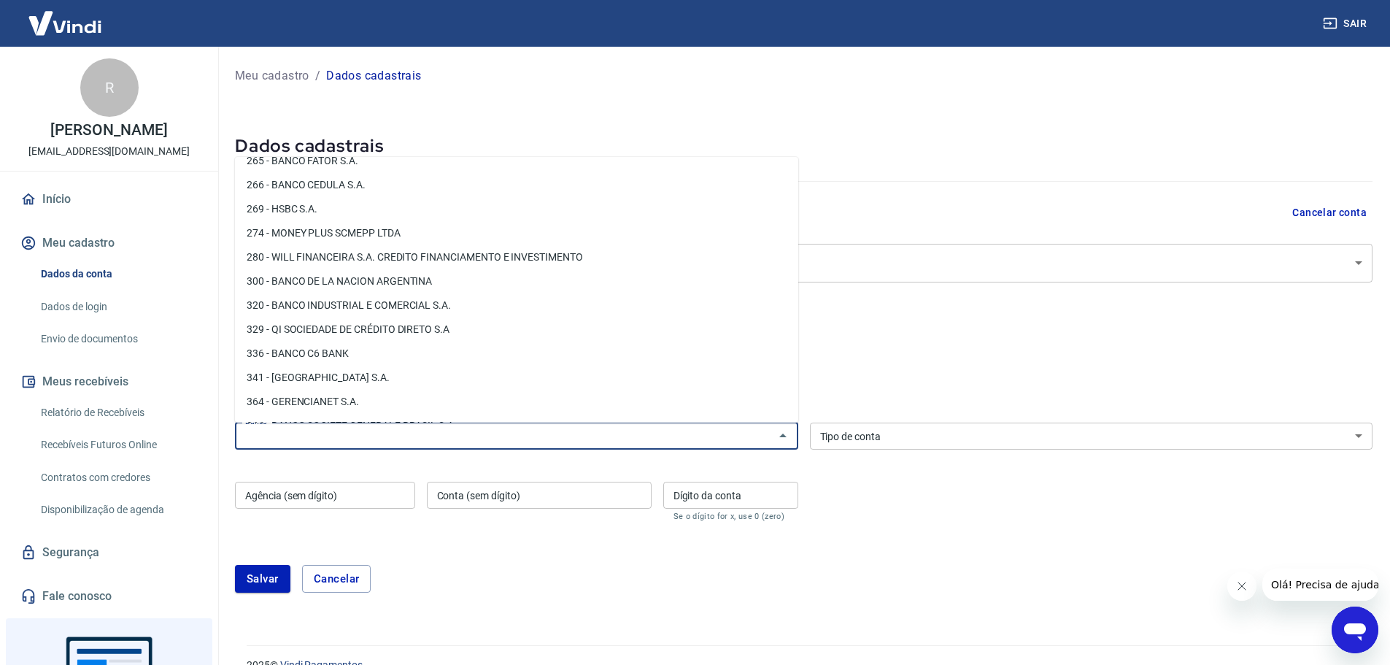
scroll to position [1240, 0]
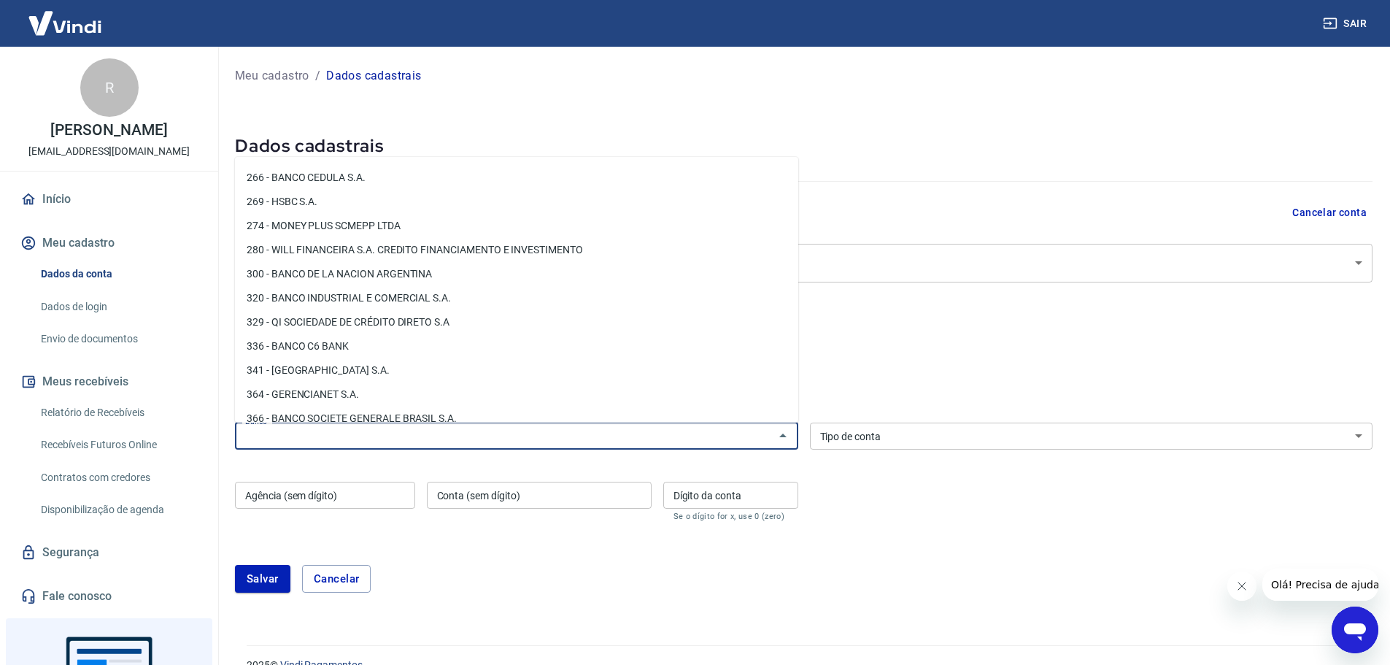
click at [992, 533] on form "Banco Banco Tipo de conta Conta Corrente Conta Poupança Tipo de conta Agência (…" at bounding box center [803, 513] width 1137 height 193
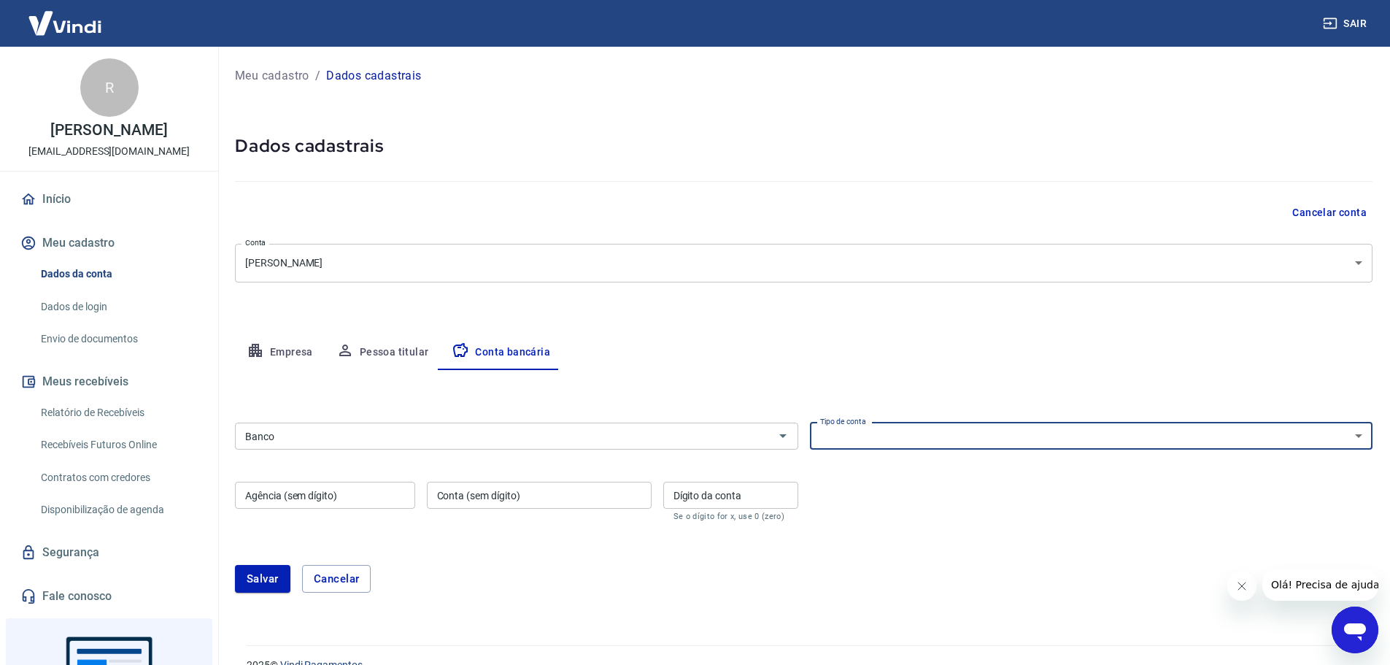
click at [849, 435] on select "Conta Corrente Conta Poupança" at bounding box center [1091, 435] width 563 height 27
select select "1"
click at [810, 422] on select "Conta Corrente Conta Poupança" at bounding box center [1091, 435] width 563 height 27
click at [650, 425] on div "Banco" at bounding box center [516, 435] width 563 height 27
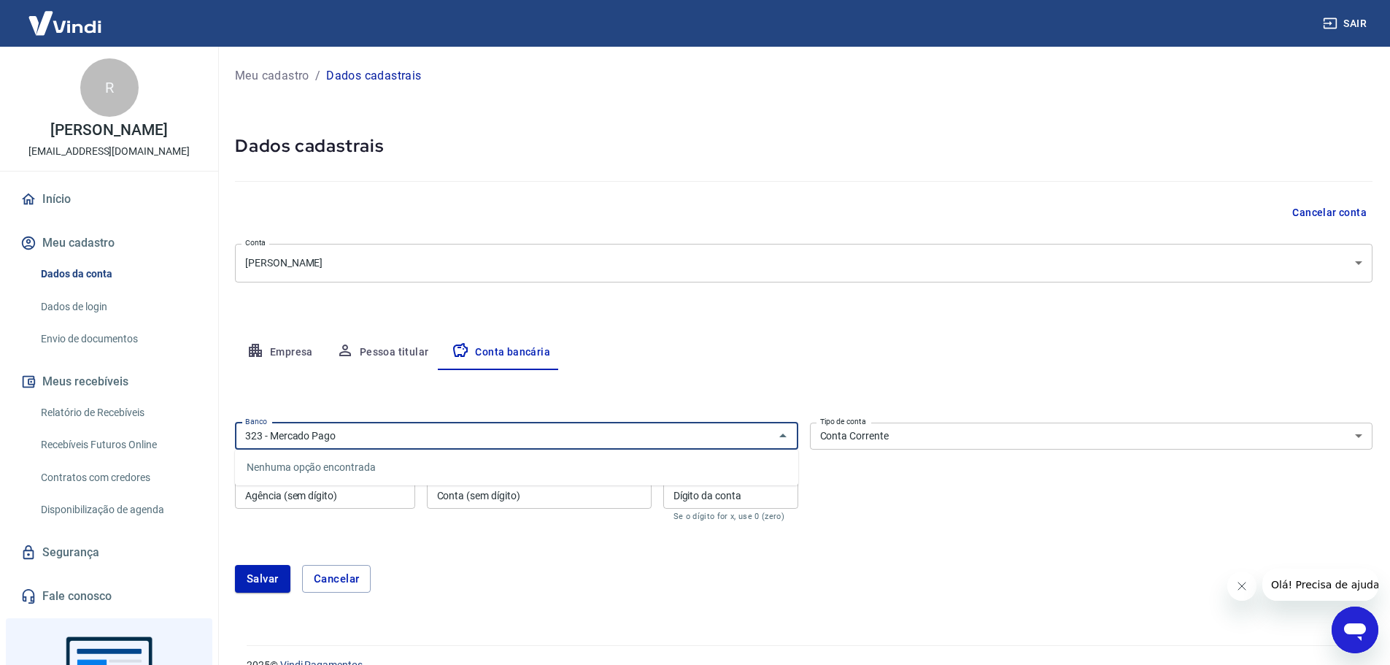
type input "323 - Mercado Pago"
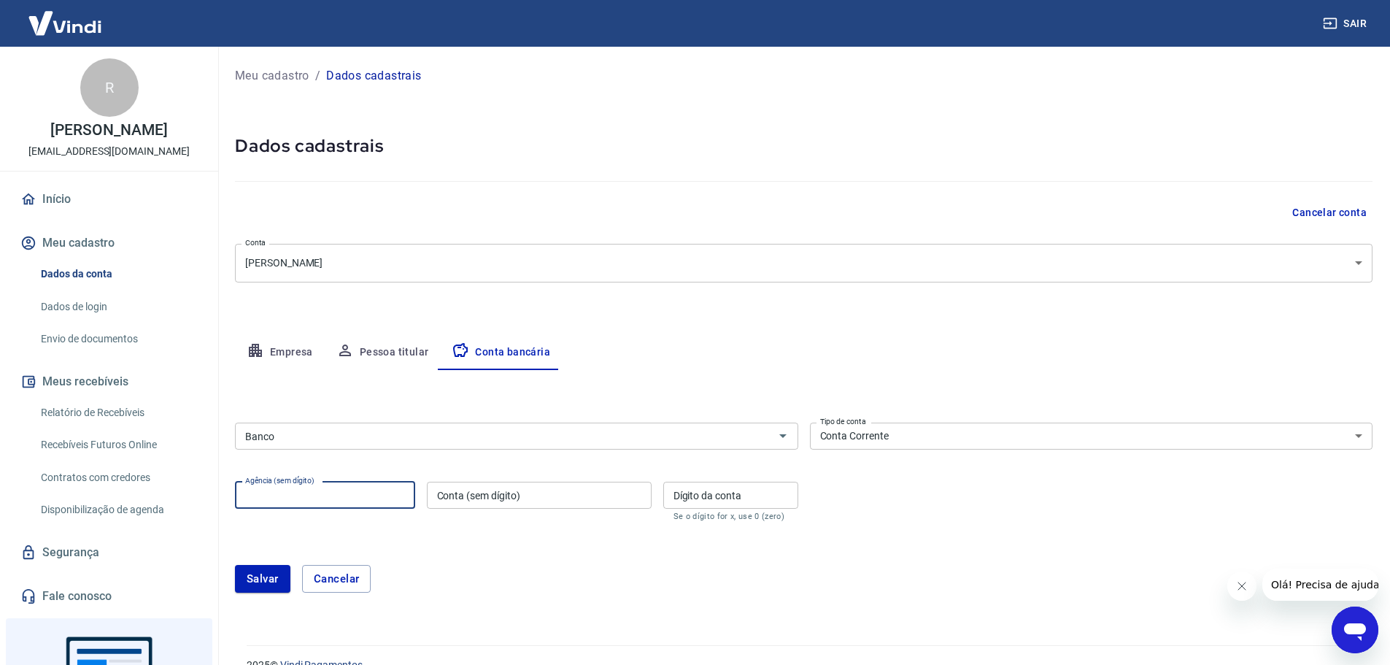
click at [650, 425] on div "Banco" at bounding box center [516, 435] width 563 height 27
click at [840, 614] on div "Meu cadastro / Dados cadastrais Dados cadastrais Cancelar conta Conta BRENDA DA…" at bounding box center [803, 337] width 1172 height 581
click at [336, 569] on button "Cancelar" at bounding box center [336, 579] width 69 height 28
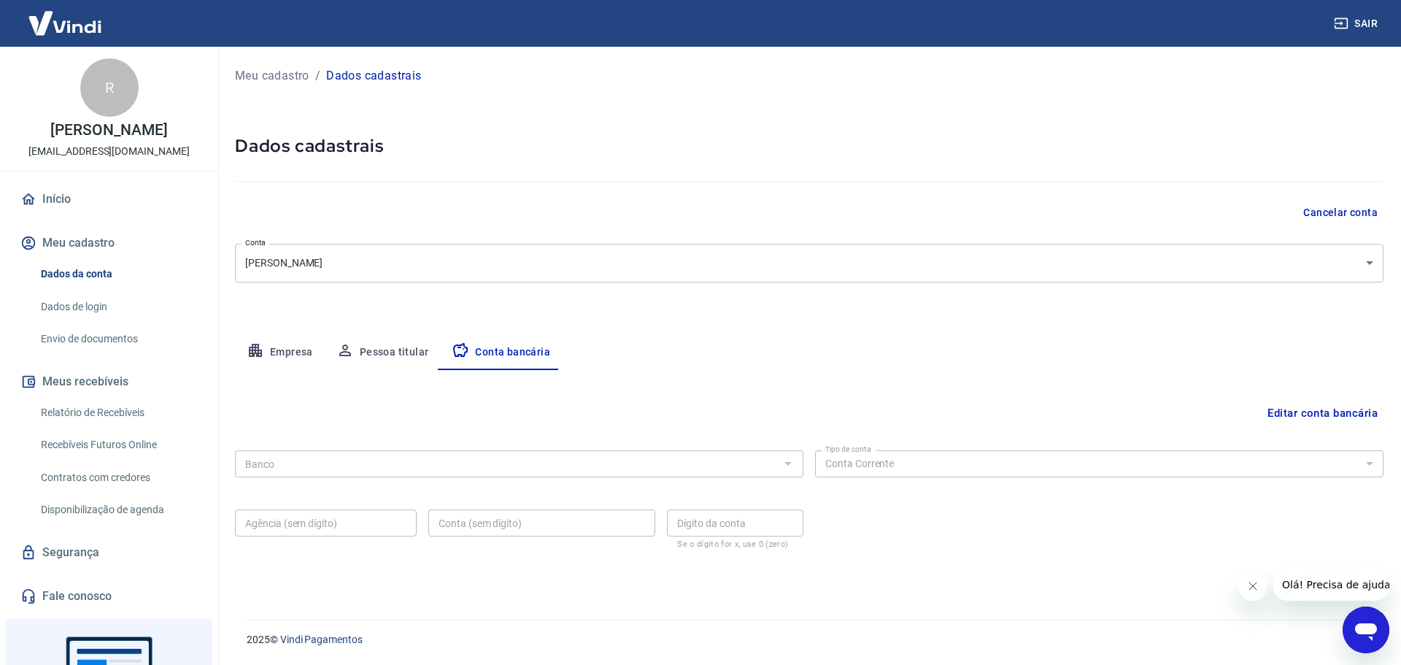
click at [1256, 585] on icon "Fechar mensagem da empresa" at bounding box center [1252, 586] width 12 height 12
click at [131, 336] on link "Envio de documentos" at bounding box center [118, 339] width 166 height 30
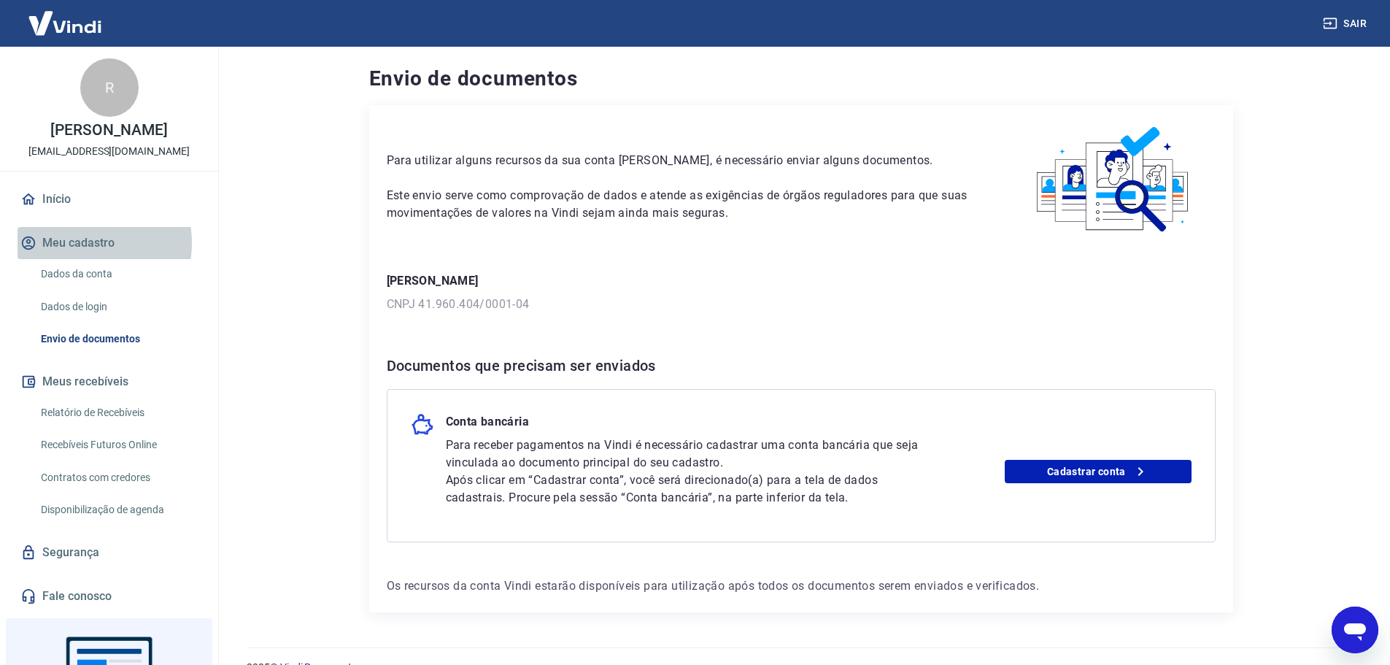
click at [80, 243] on button "Meu cadastro" at bounding box center [109, 243] width 183 height 32
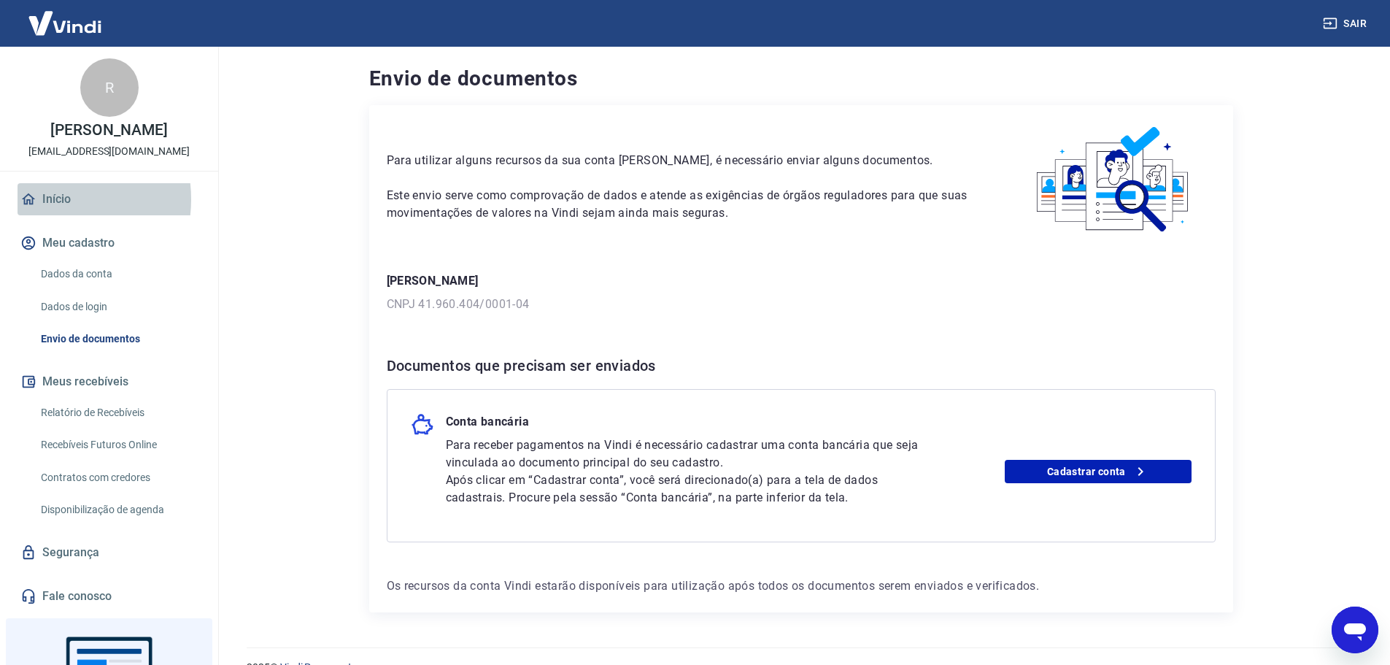
click at [46, 199] on link "Início" at bounding box center [109, 199] width 183 height 32
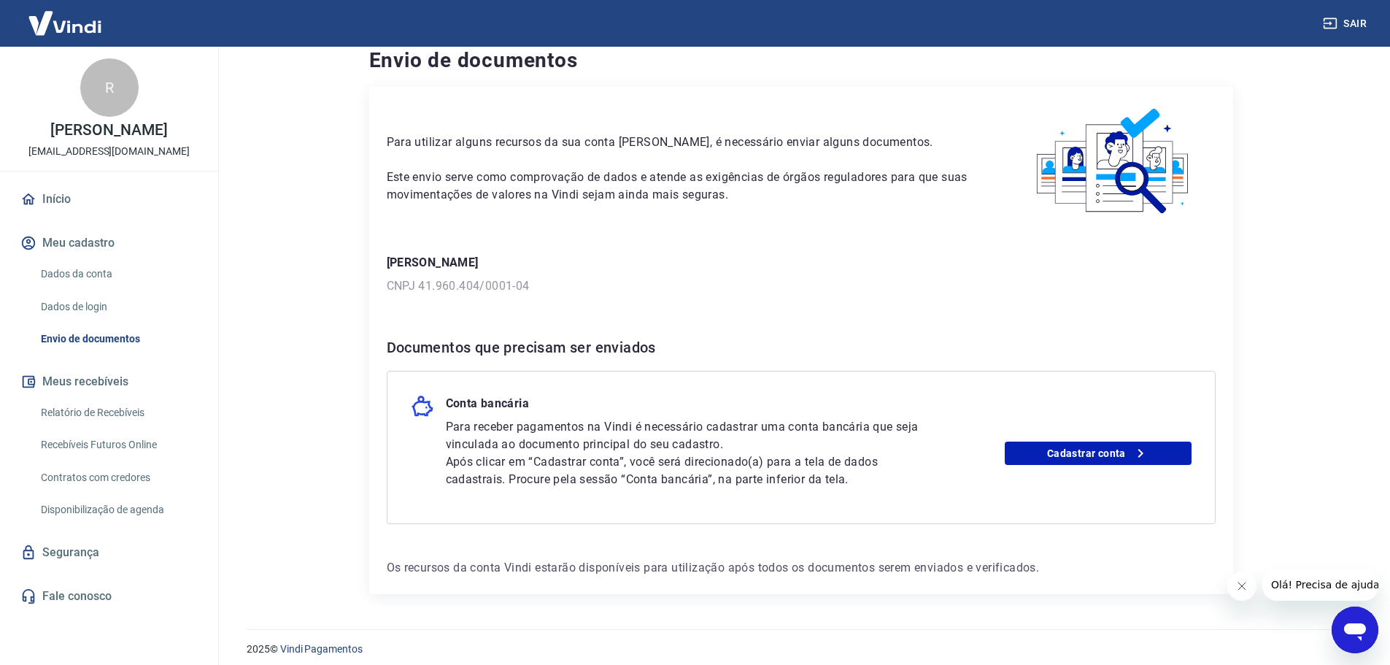
scroll to position [28, 0]
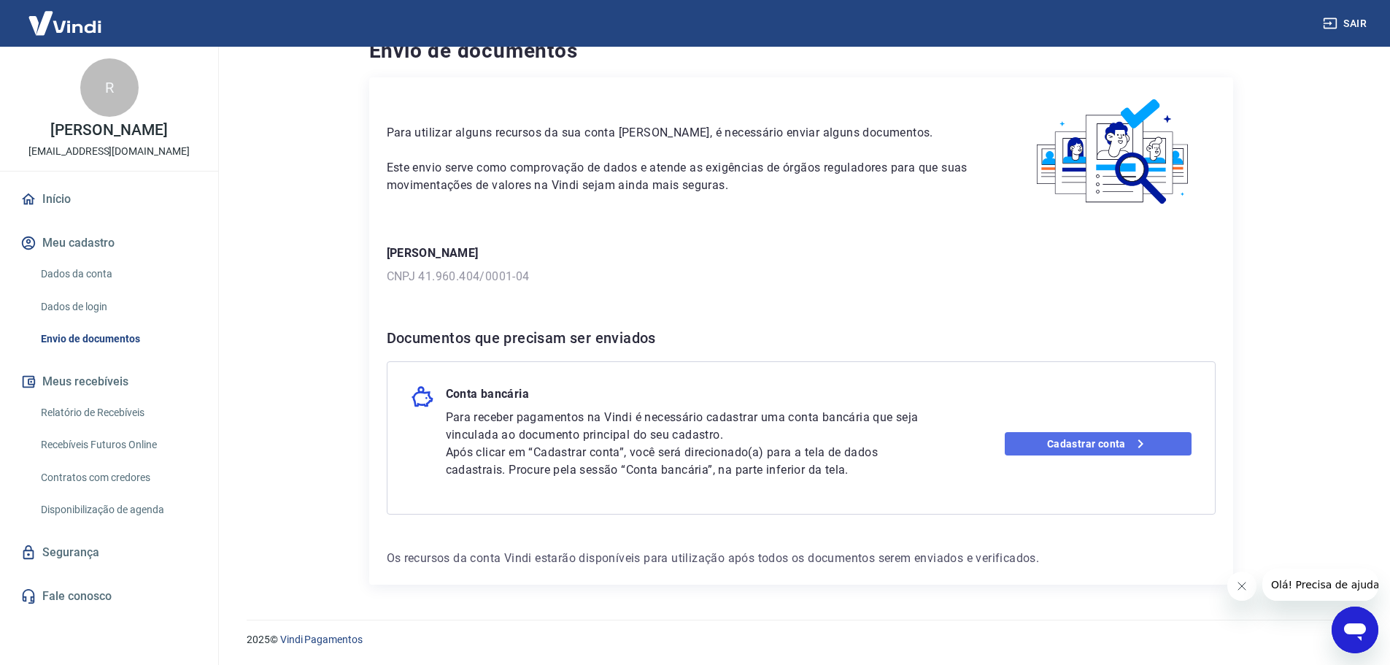
click at [1073, 441] on link "Cadastrar conta" at bounding box center [1098, 443] width 187 height 23
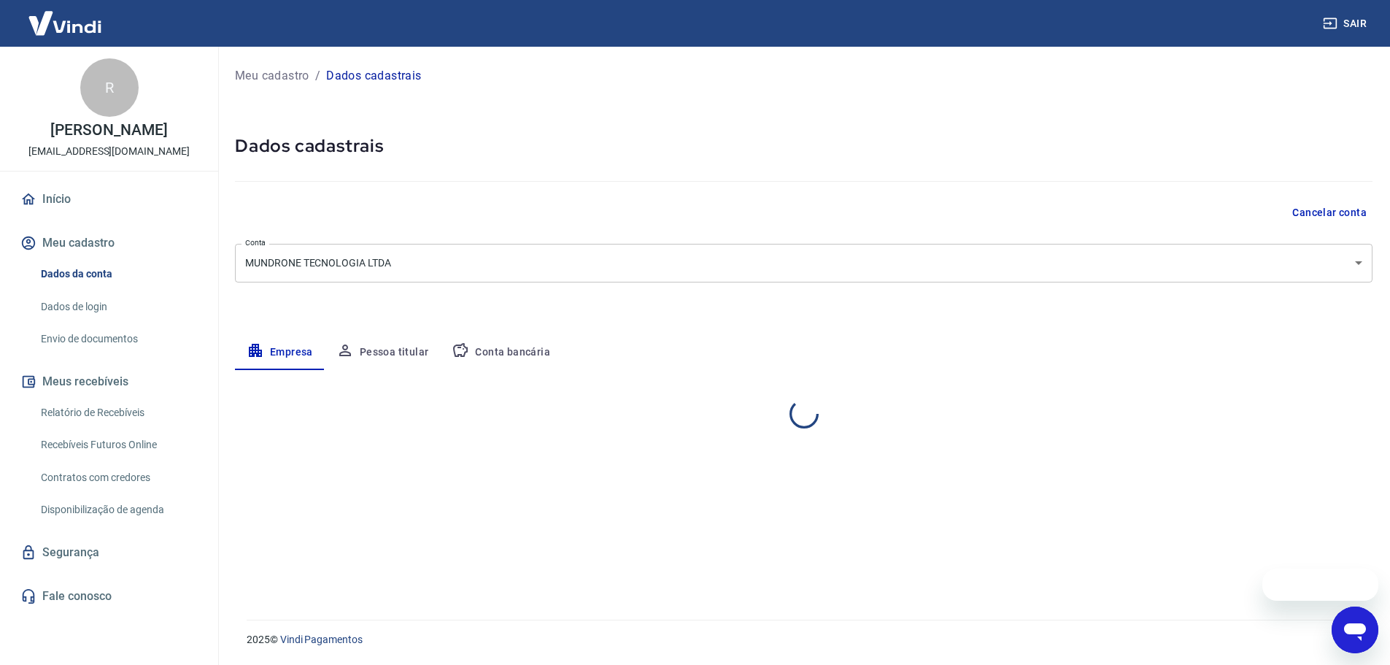
select select "SP"
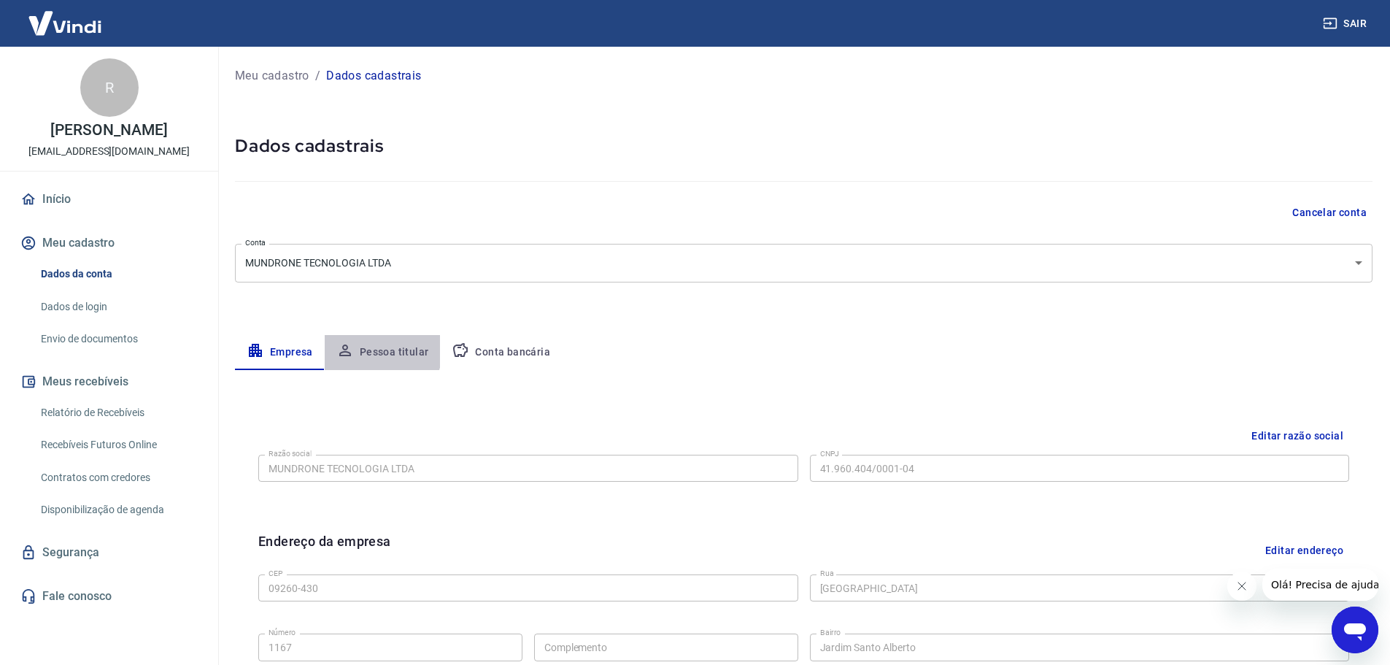
click at [361, 346] on button "Pessoa titular" at bounding box center [383, 352] width 116 height 35
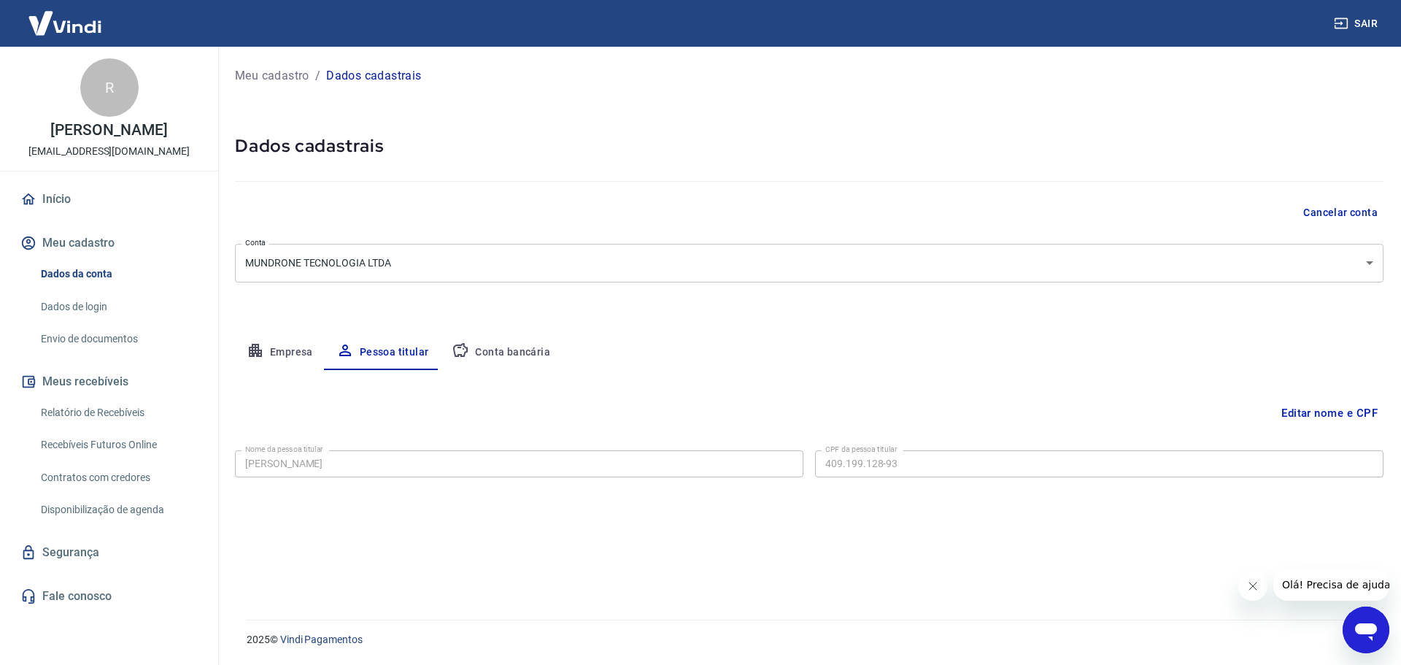
click at [495, 260] on body "Sair R RENATO SERRAVALLO contato@mundrone.com.br Início Meu cadastro Dados da c…" at bounding box center [700, 332] width 1401 height 665
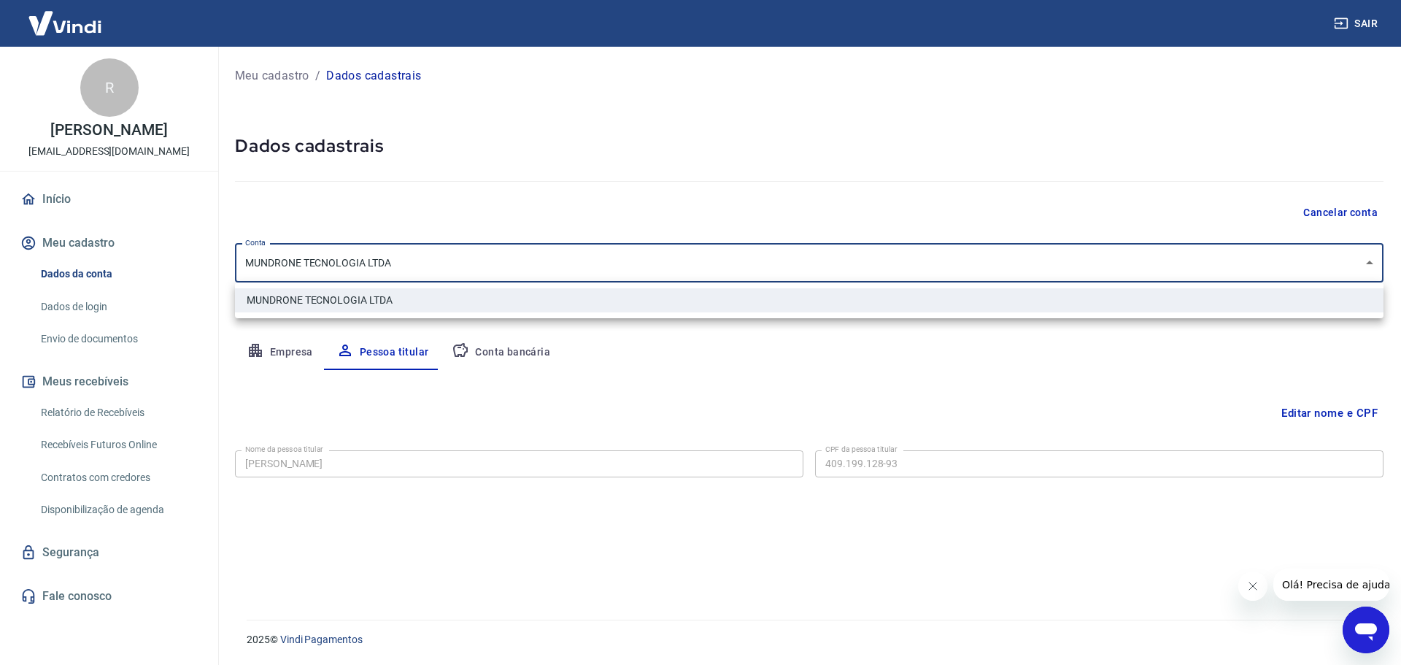
click at [456, 303] on li "MUNDRONE TECNOLOGIA LTDA" at bounding box center [809, 300] width 1148 height 24
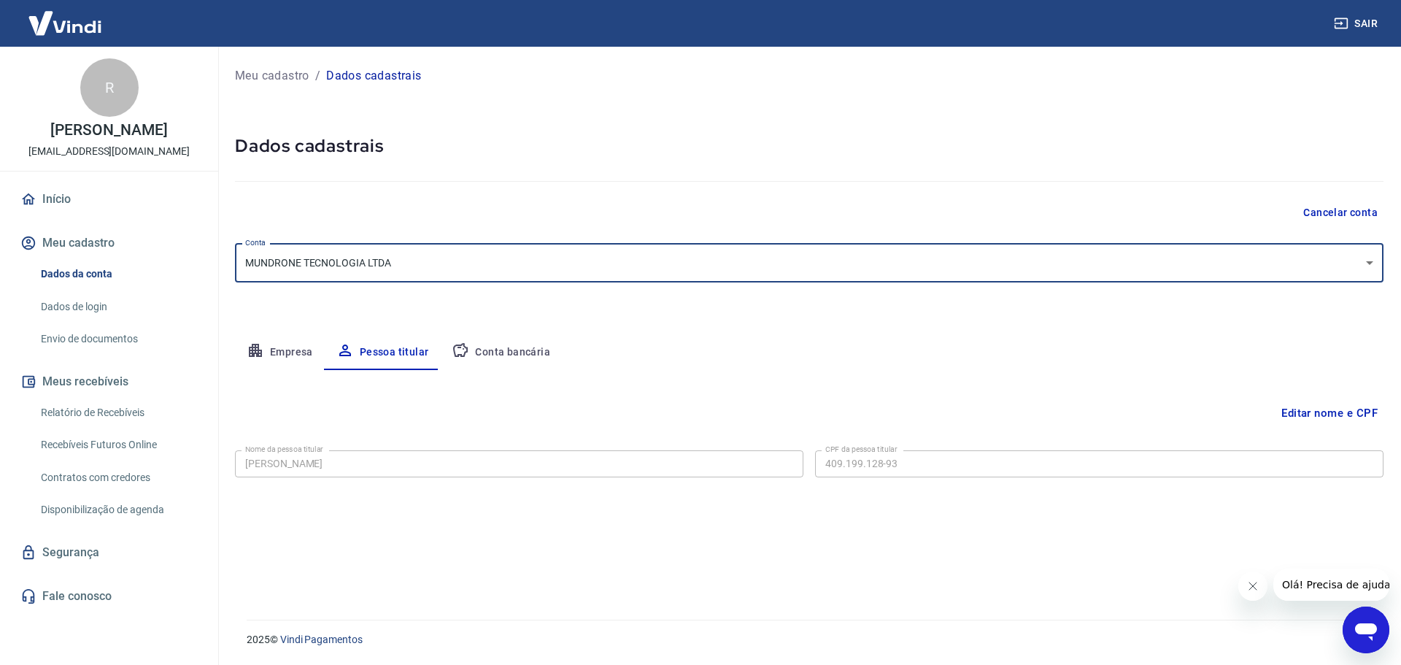
click at [511, 349] on button "Conta bancária" at bounding box center [501, 352] width 122 height 35
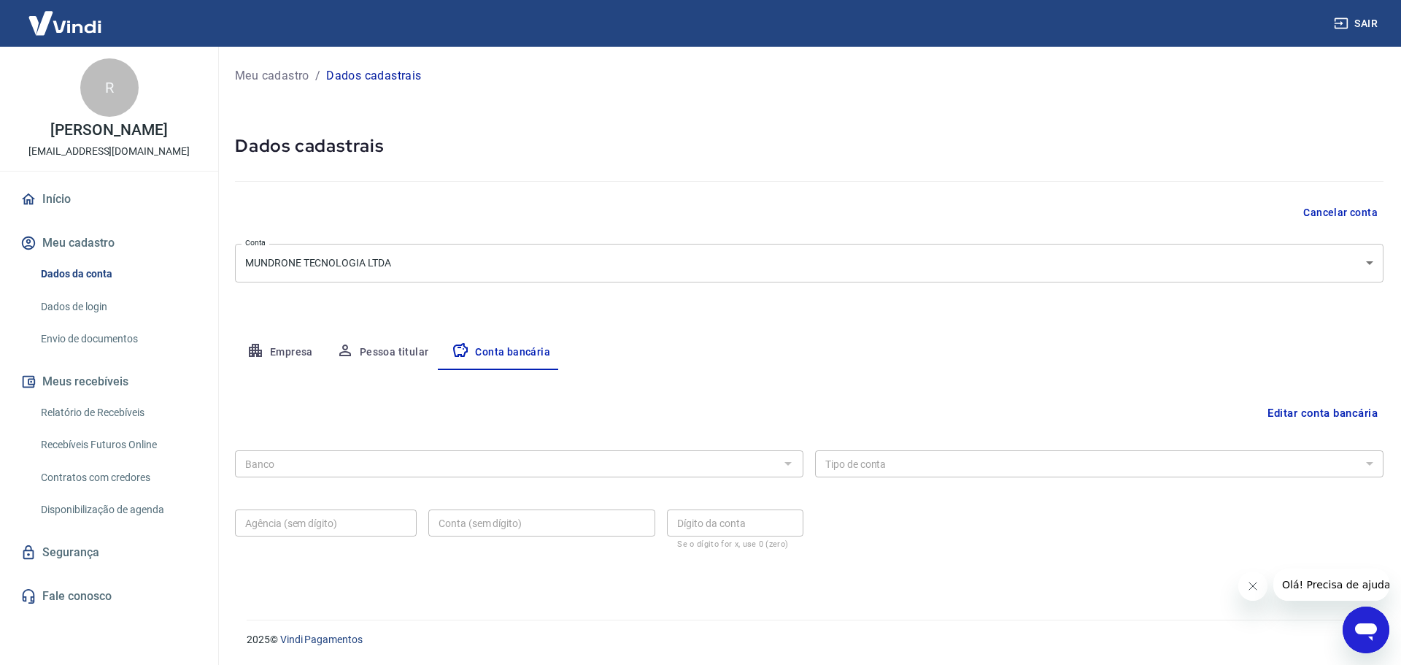
click at [1318, 422] on button "Editar conta bancária" at bounding box center [1322, 413] width 122 height 28
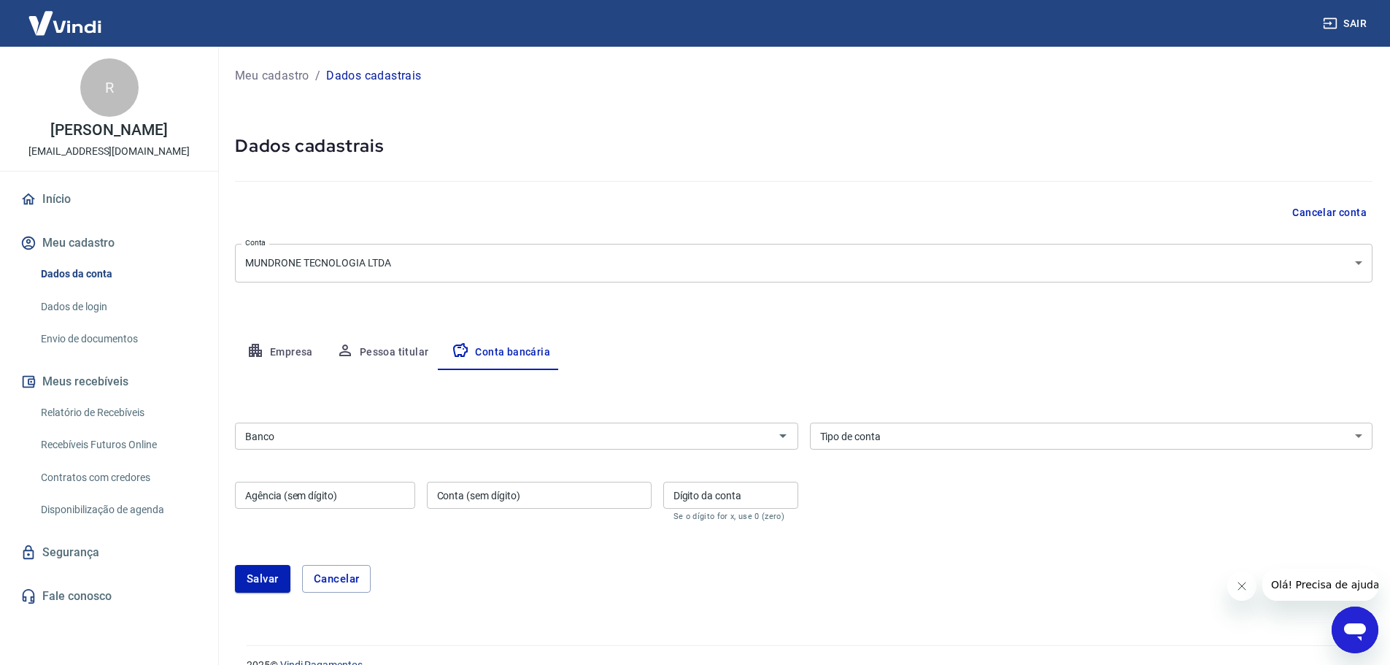
click at [490, 429] on input "Banco" at bounding box center [504, 436] width 530 height 18
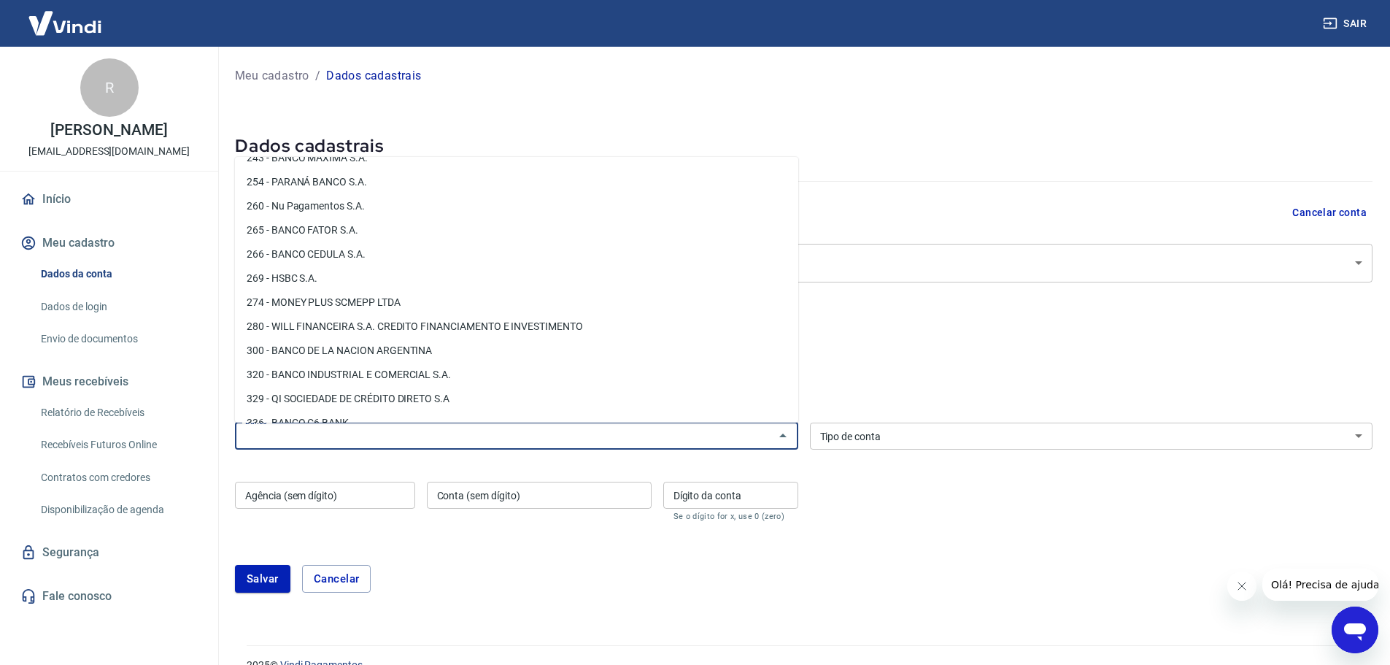
scroll to position [1167, 0]
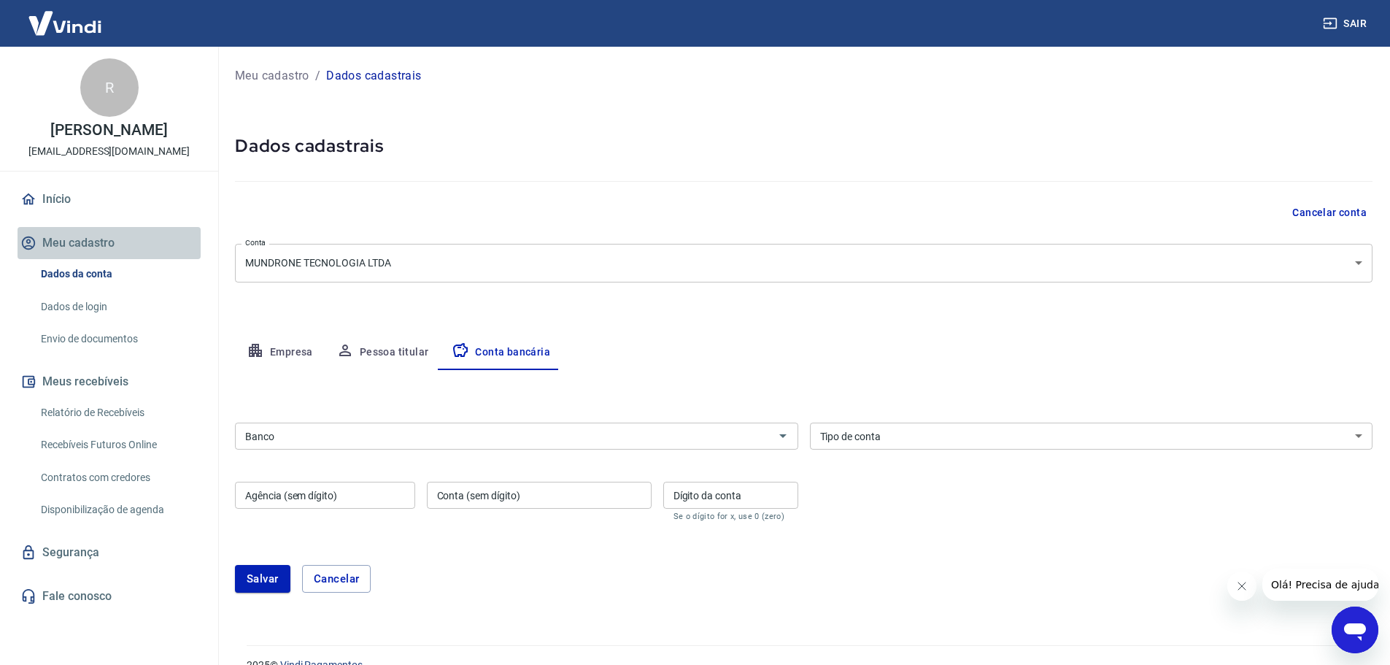
click at [94, 241] on button "Meu cadastro" at bounding box center [109, 243] width 183 height 32
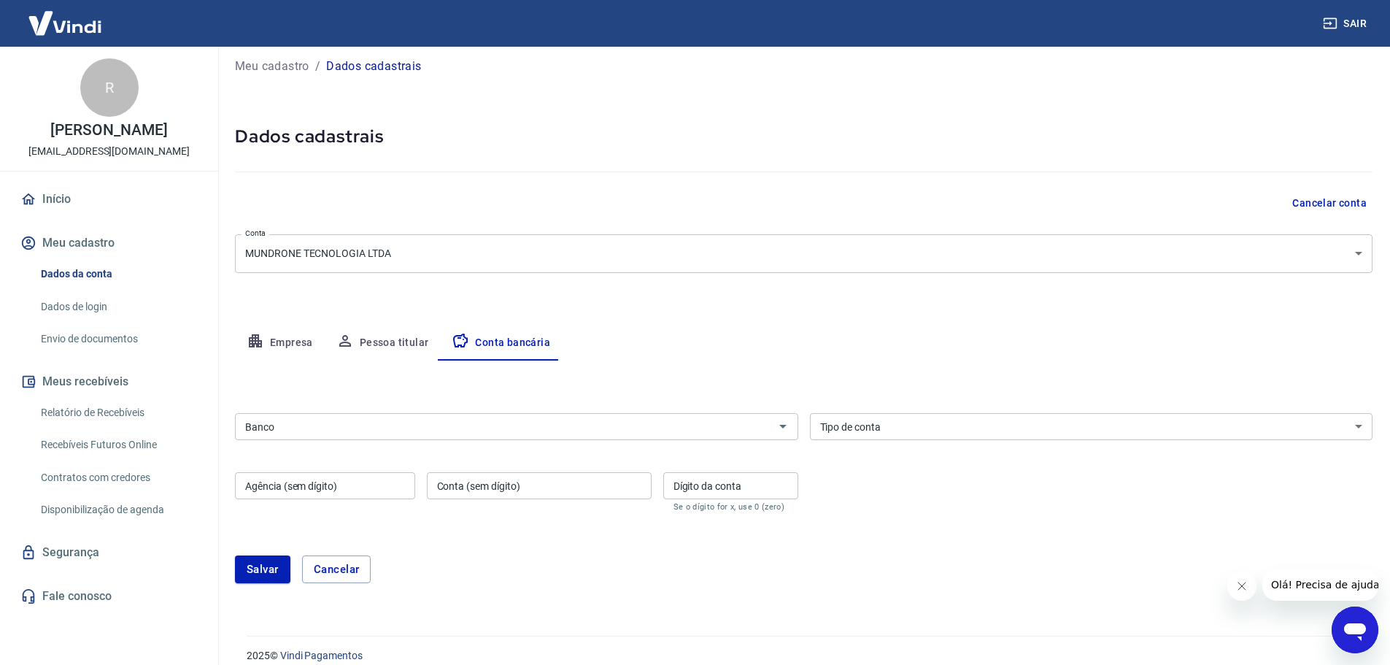
scroll to position [26, 0]
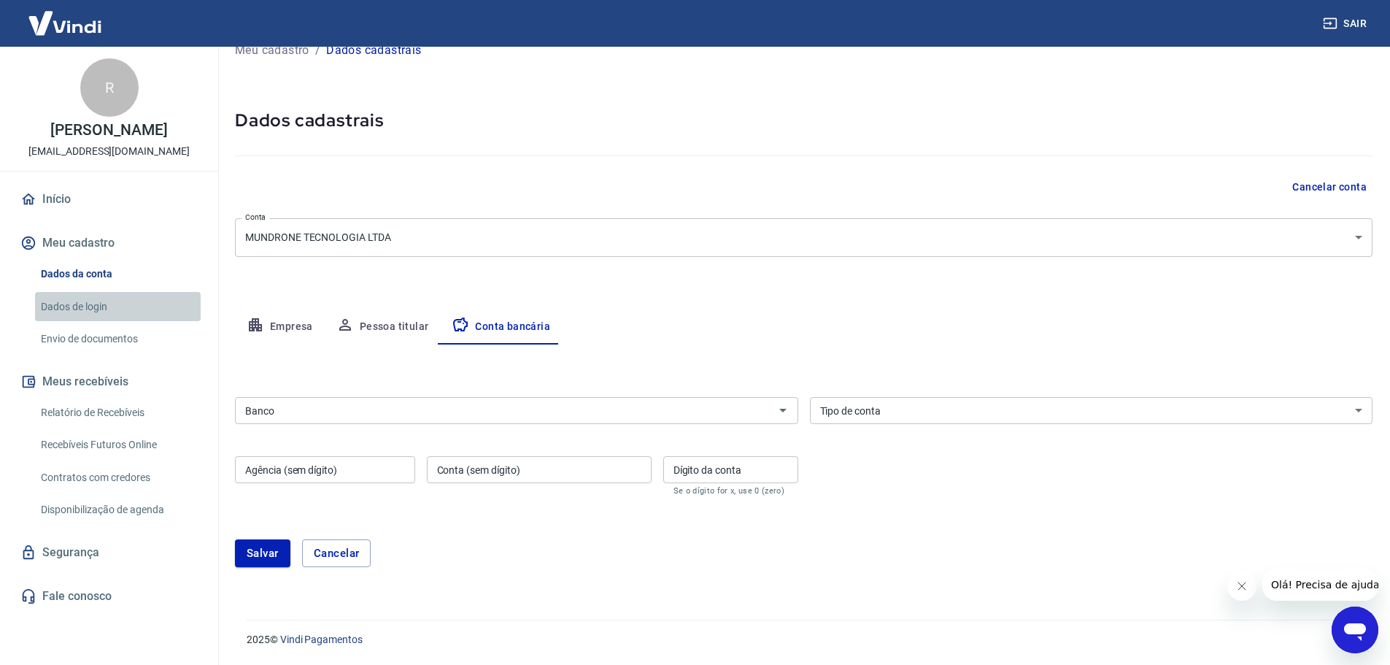
click at [82, 302] on link "Dados de login" at bounding box center [118, 307] width 166 height 30
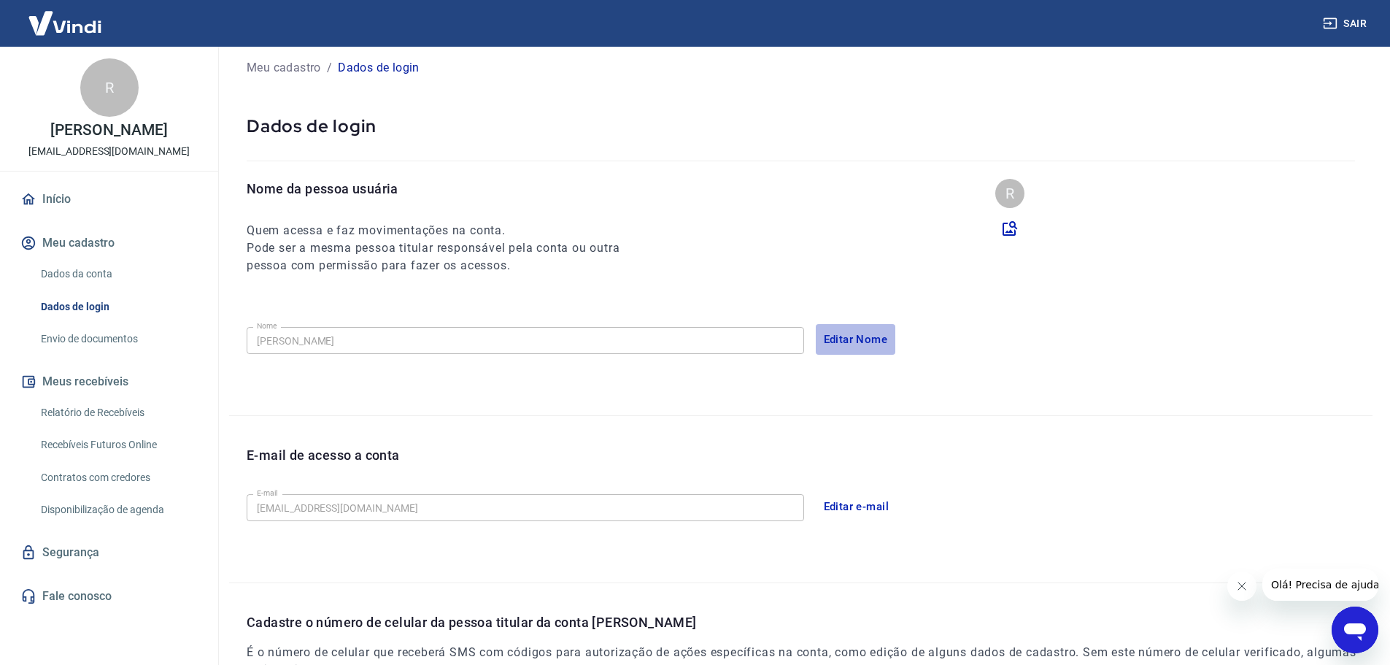
click at [850, 337] on button "Editar Nome" at bounding box center [856, 339] width 80 height 31
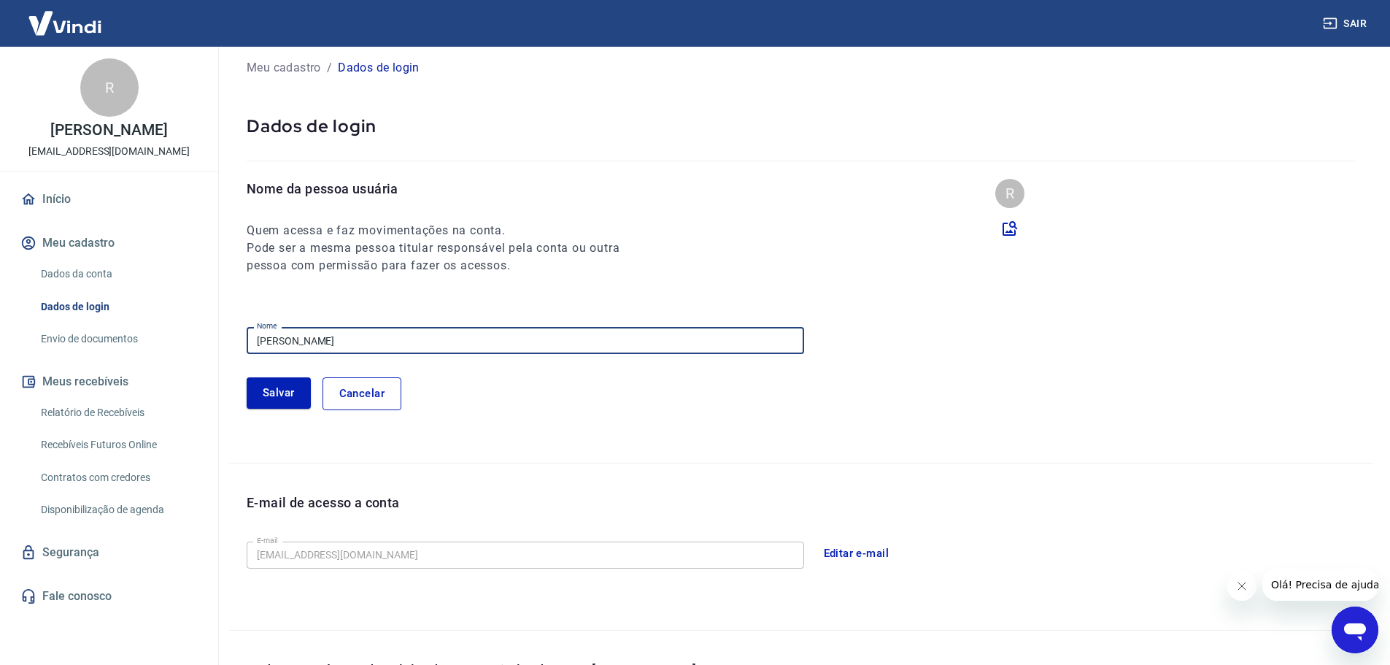
drag, startPoint x: 387, startPoint y: 338, endPoint x: 229, endPoint y: 338, distance: 158.3
click at [231, 338] on div "Nome da pessoa usuária Quem acessa e faz movimentações na conta. Pode ser a mes…" at bounding box center [800, 320] width 1143 height 283
type input "Mundrone"
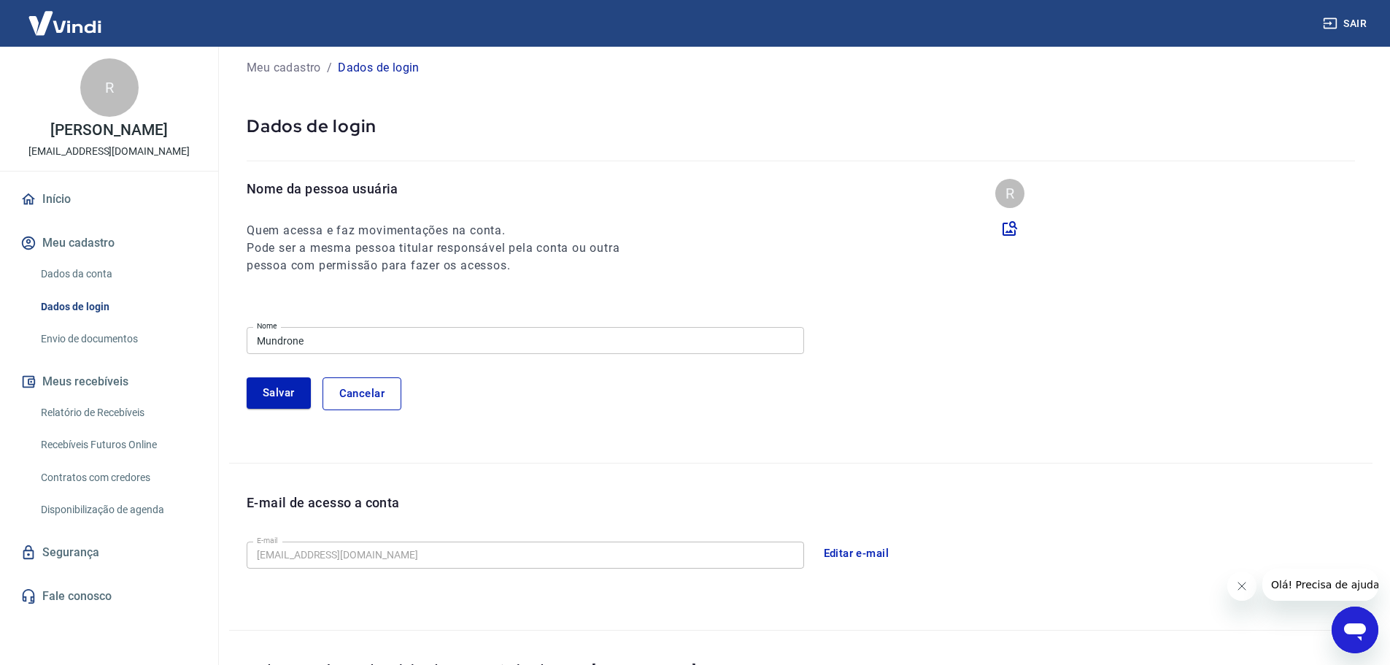
click at [832, 274] on div "Nome da pessoa usuária Quem acessa e faz movimentações na conta. Pode ser a mes…" at bounding box center [800, 320] width 1143 height 283
click at [263, 397] on button "Salvar" at bounding box center [279, 392] width 64 height 31
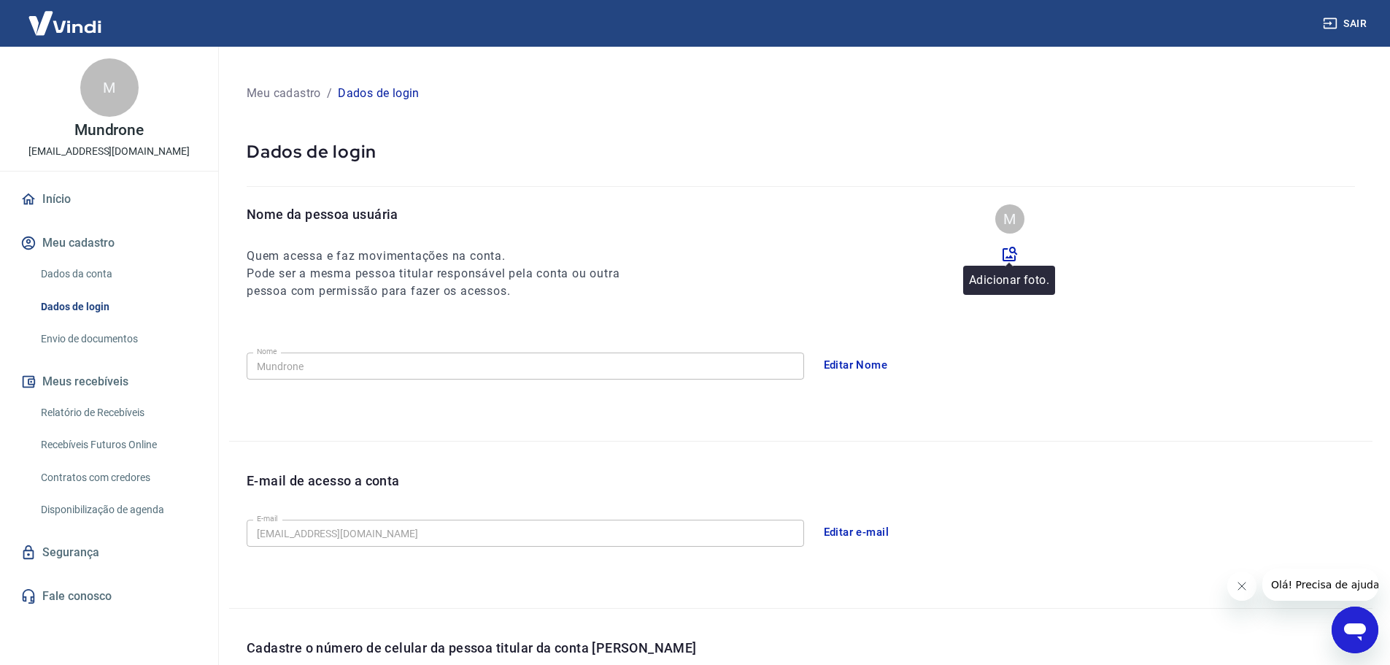
click at [1011, 248] on icon at bounding box center [1009, 254] width 15 height 15
click at [0, 0] on input "file" at bounding box center [0, 0] width 0 height 0
click at [1013, 254] on icon at bounding box center [1010, 254] width 18 height 18
click at [0, 0] on input "file" at bounding box center [0, 0] width 0 height 0
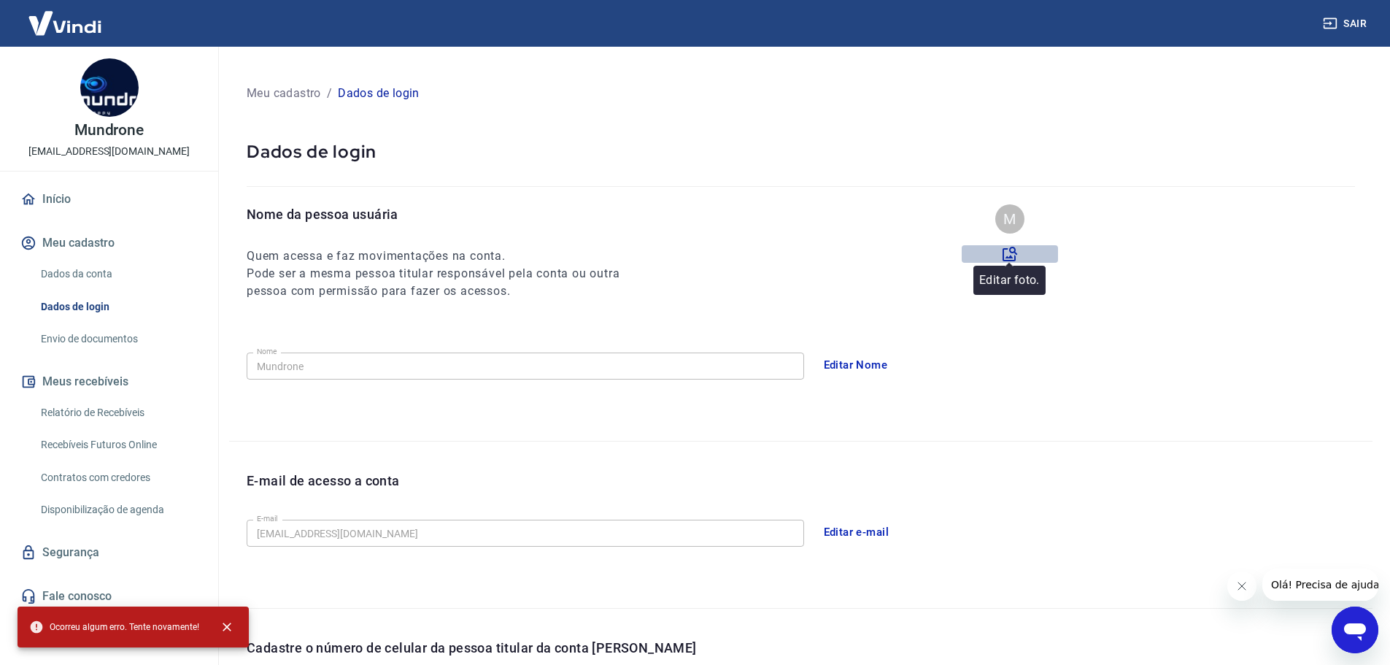
click at [1014, 249] on icon at bounding box center [1009, 254] width 15 height 15
click at [0, 0] on input "file" at bounding box center [0, 0] width 0 height 0
click at [1011, 252] on icon at bounding box center [1009, 254] width 15 height 15
click at [0, 0] on input "file" at bounding box center [0, 0] width 0 height 0
click at [1009, 254] on icon at bounding box center [1010, 254] width 18 height 18
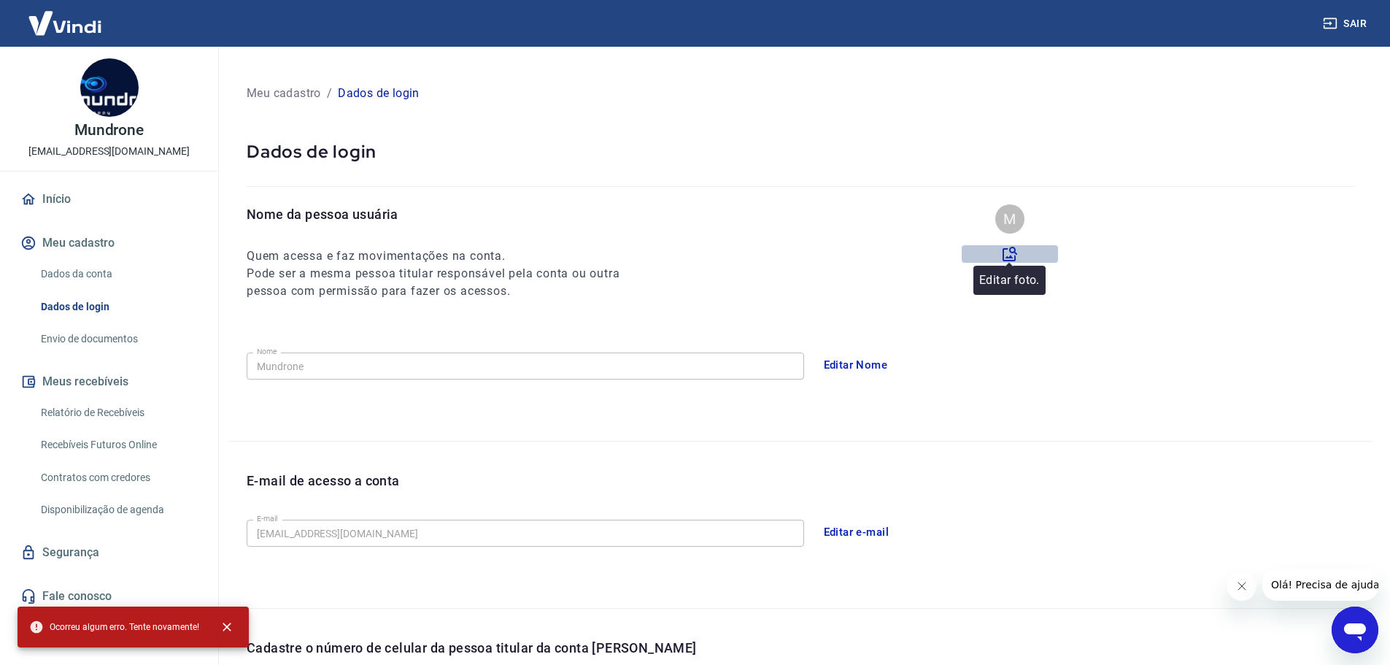
click at [0, 0] on input "file" at bounding box center [0, 0] width 0 height 0
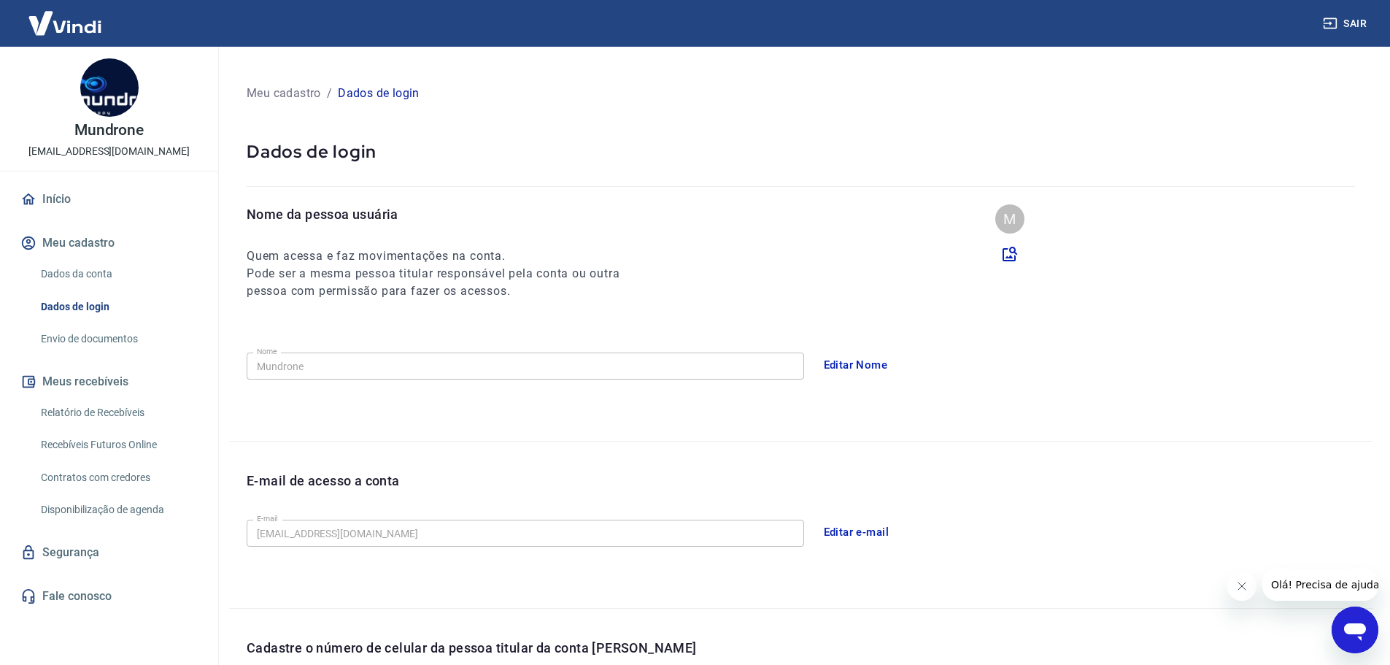
click at [80, 269] on link "Dados da conta" at bounding box center [118, 274] width 166 height 30
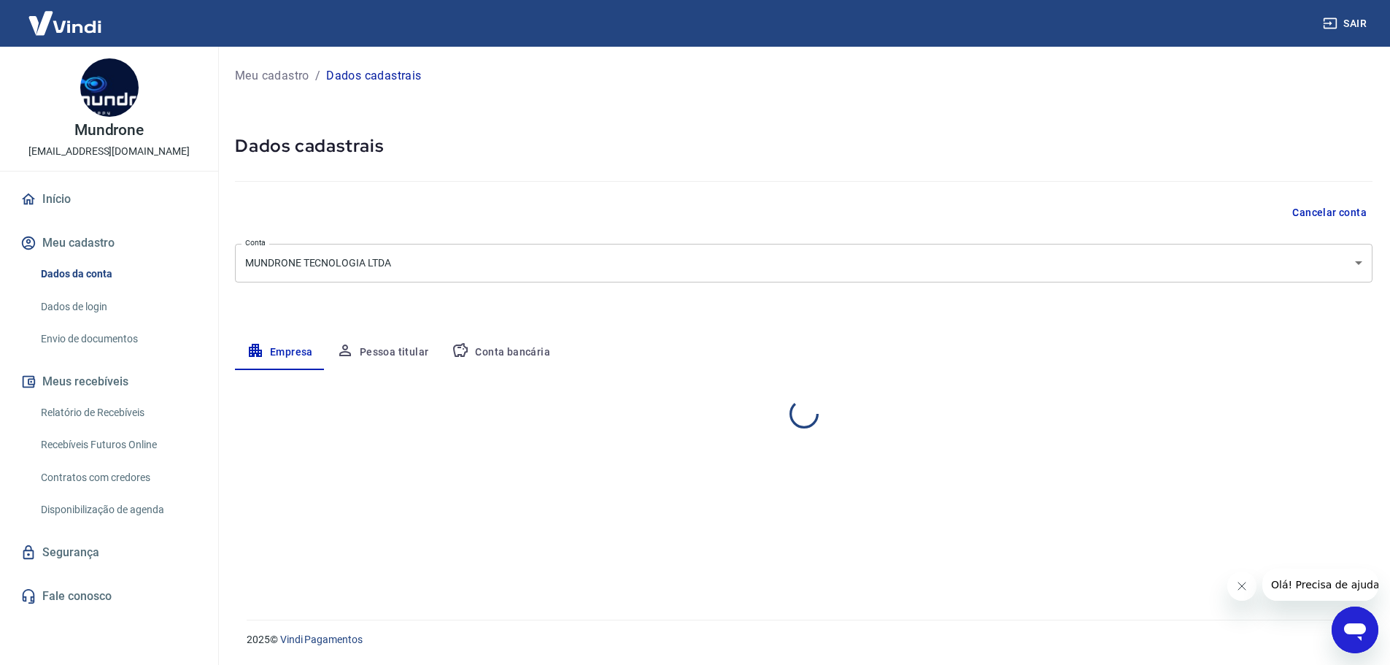
select select "SP"
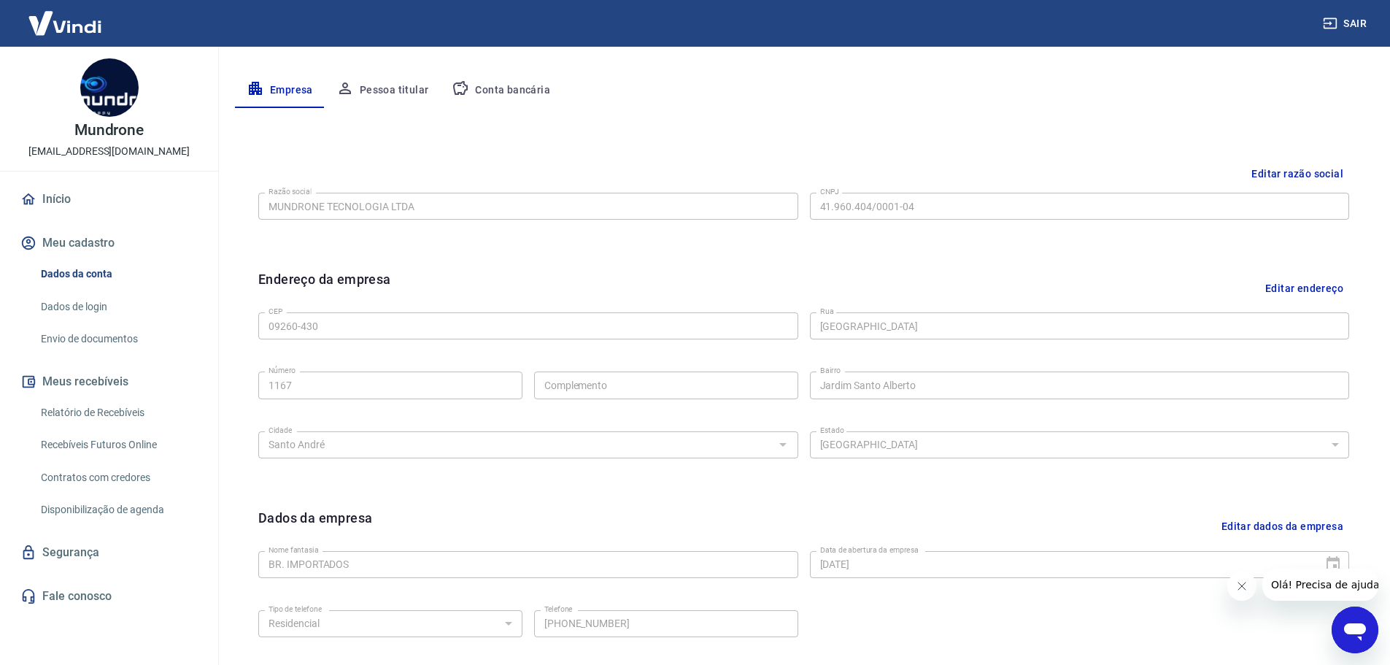
scroll to position [365, 0]
